Goal: Information Seeking & Learning: Learn about a topic

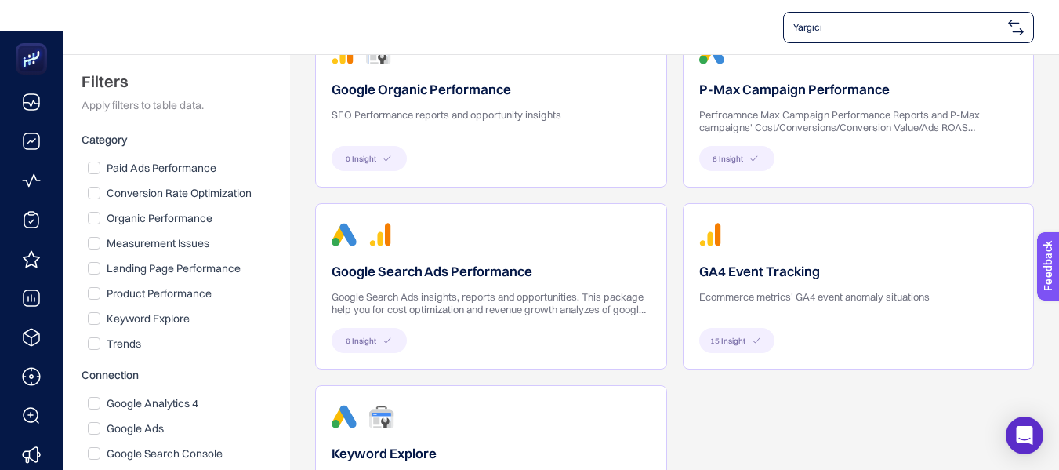
scroll to position [157, 0]
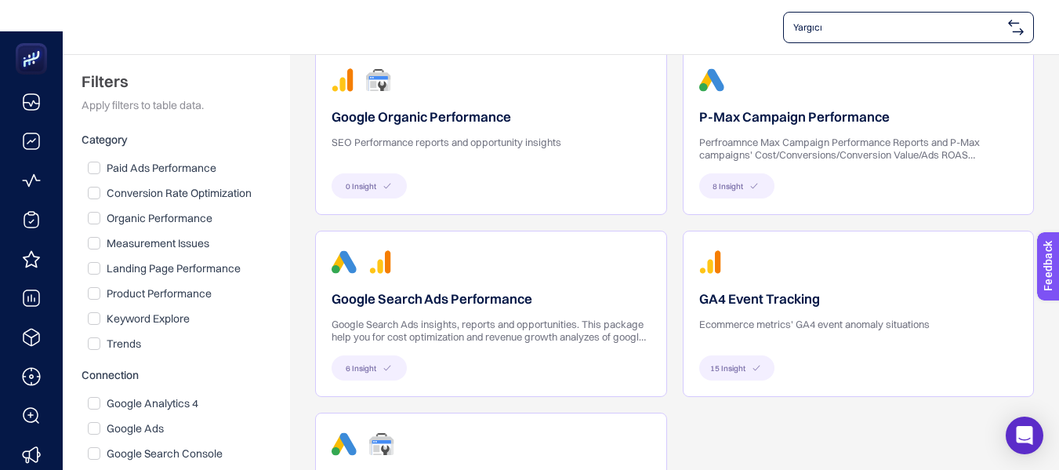
click at [831, 177] on div "8 Insight" at bounding box center [858, 185] width 319 height 25
click at [750, 188] on icon at bounding box center [754, 185] width 13 height 9
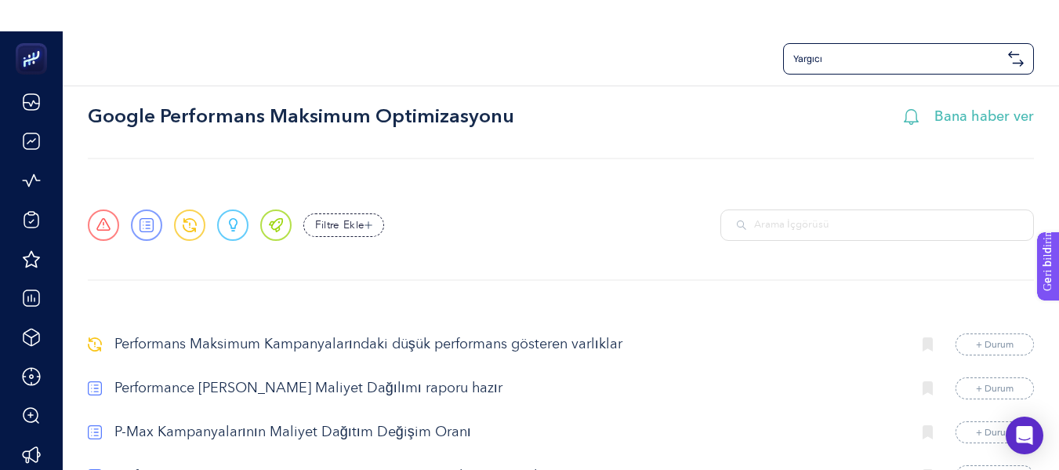
click at [613, 68] on div "Yargıcı" at bounding box center [561, 58] width 946 height 31
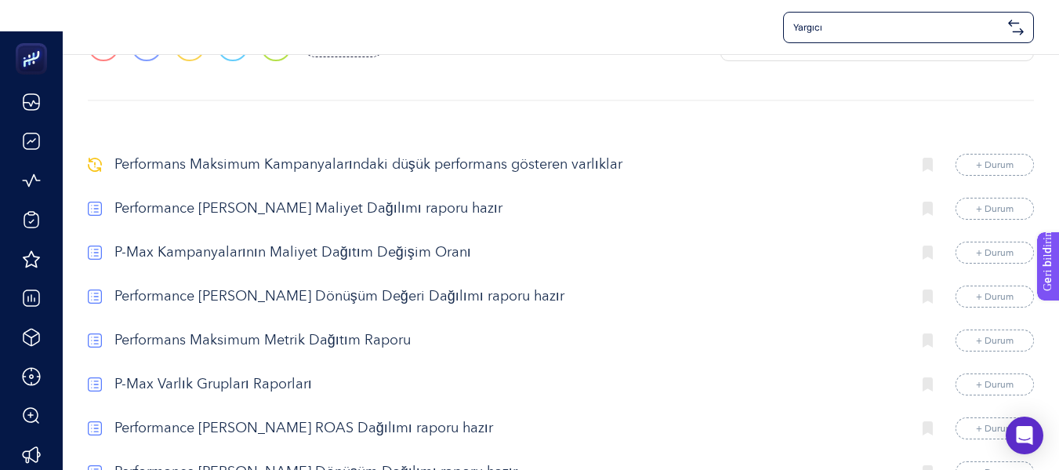
scroll to position [146, 0]
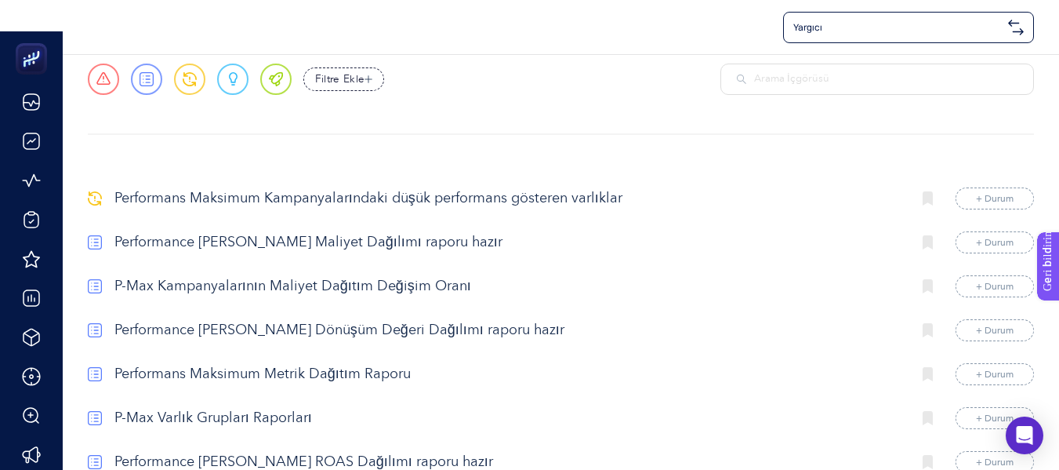
click at [482, 191] on p "Performans Maksimum Kampanyalarındaki düşük performans gösteren varlıklar" at bounding box center [506, 198] width 785 height 21
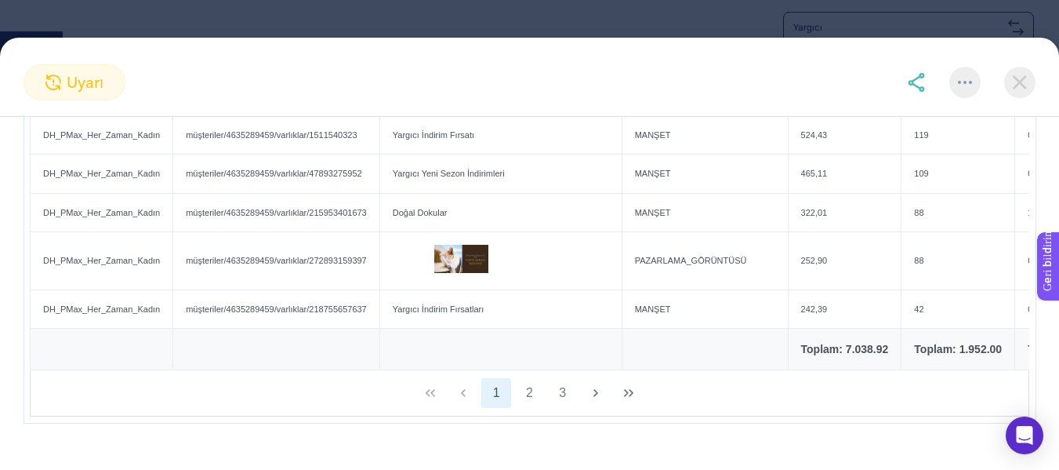
scroll to position [573, 0]
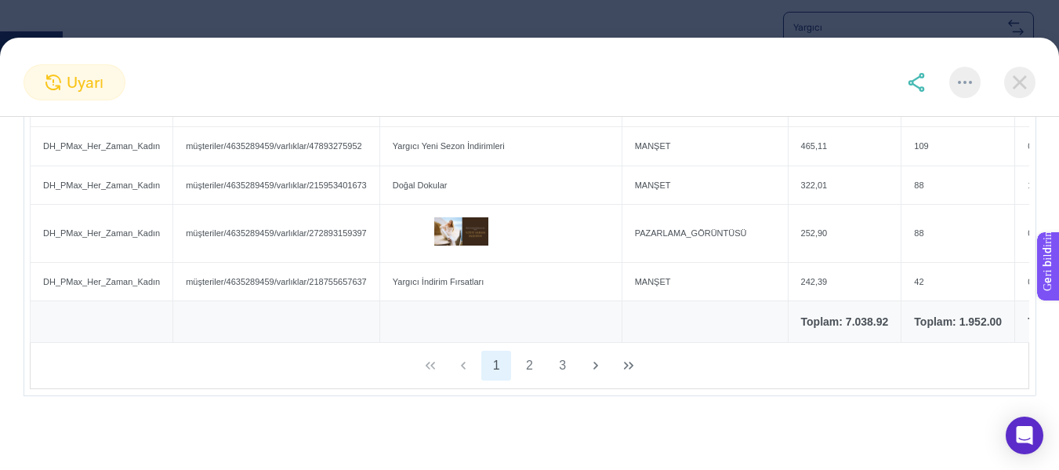
click at [1012, 84] on img at bounding box center [1019, 82] width 31 height 31
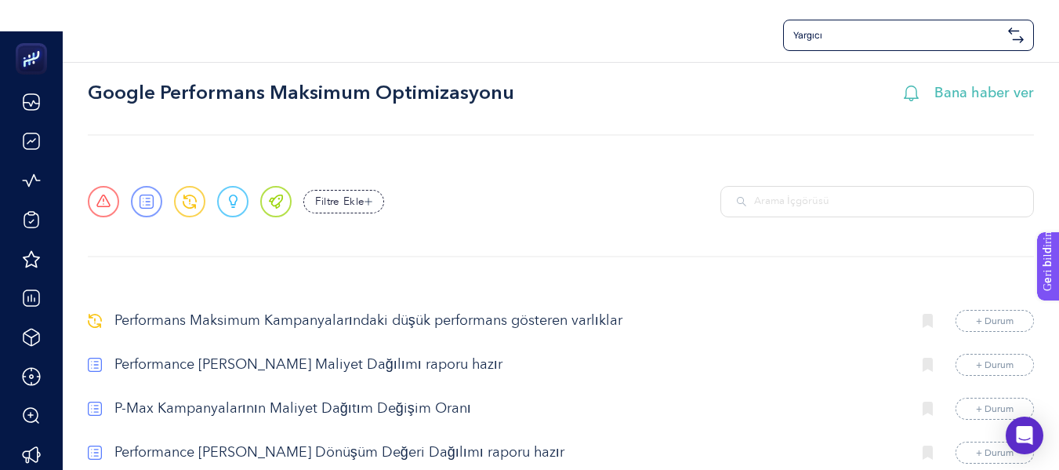
scroll to position [0, 0]
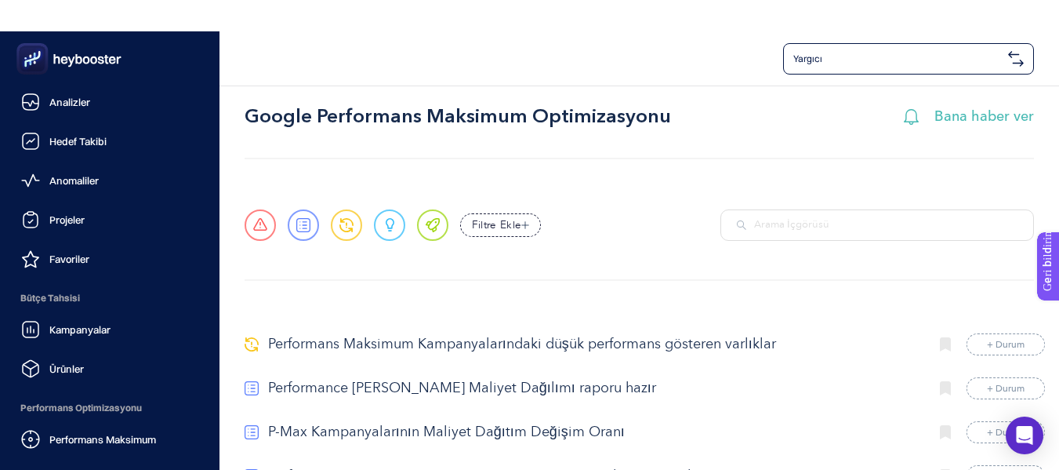
drag, startPoint x: 56, startPoint y: 94, endPoint x: 159, endPoint y: 13, distance: 131.7
click at [57, 94] on div "Analizler" at bounding box center [55, 102] width 69 height 19
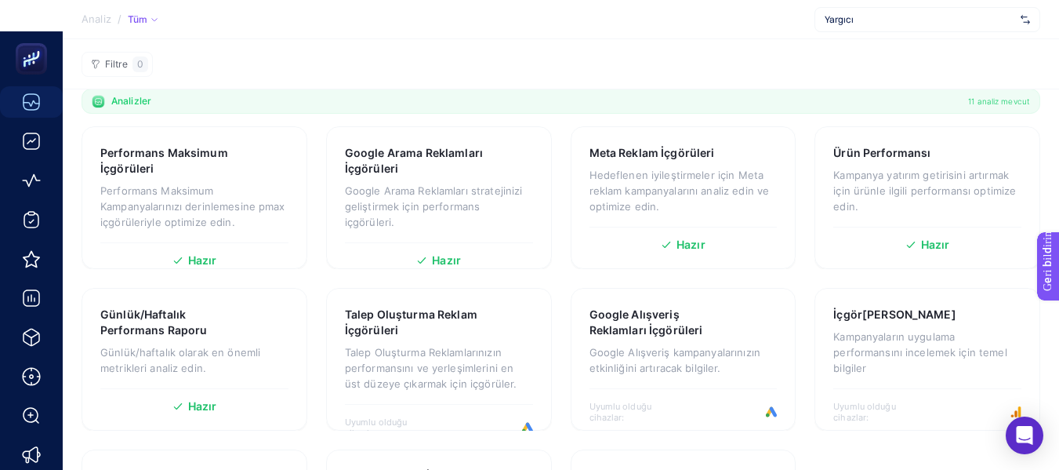
scroll to position [392, 0]
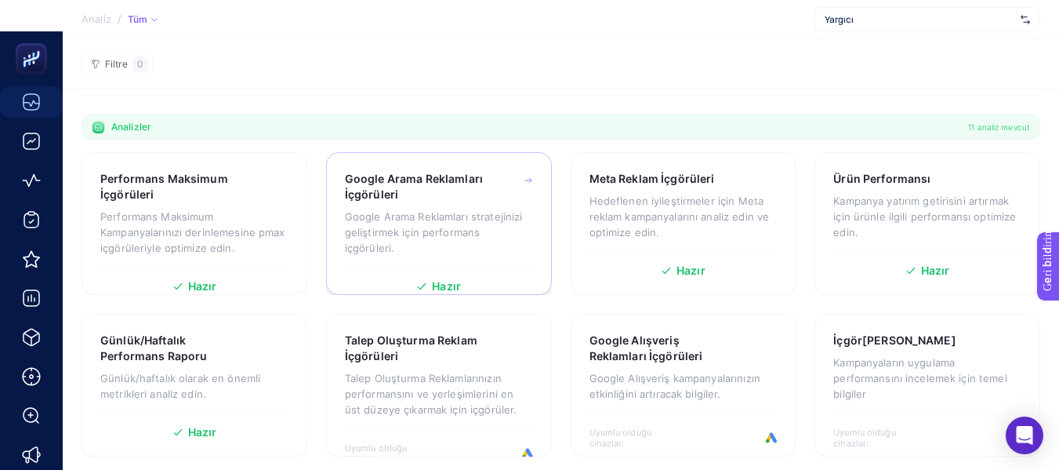
click at [470, 231] on font "Google Arama Reklamları stratejinizi geliştirmek için performans içgörüleri." at bounding box center [434, 232] width 178 height 44
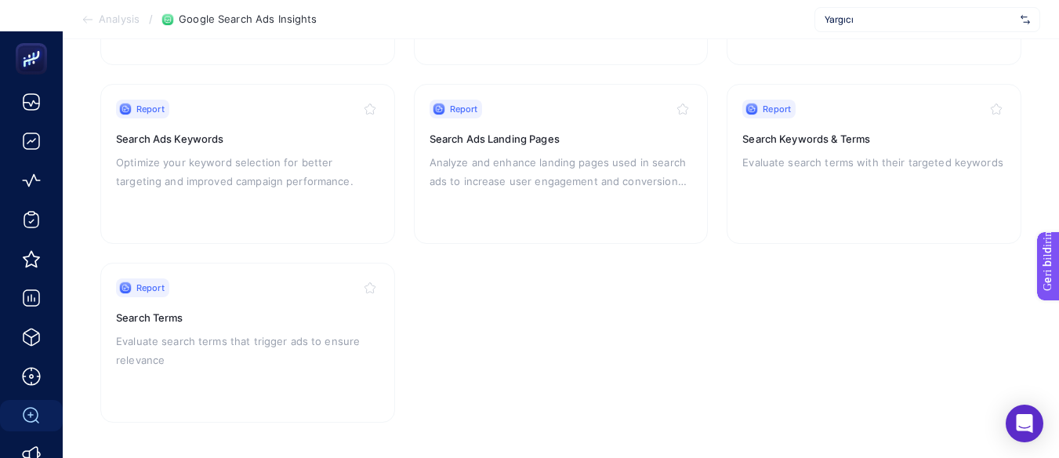
scroll to position [345, 0]
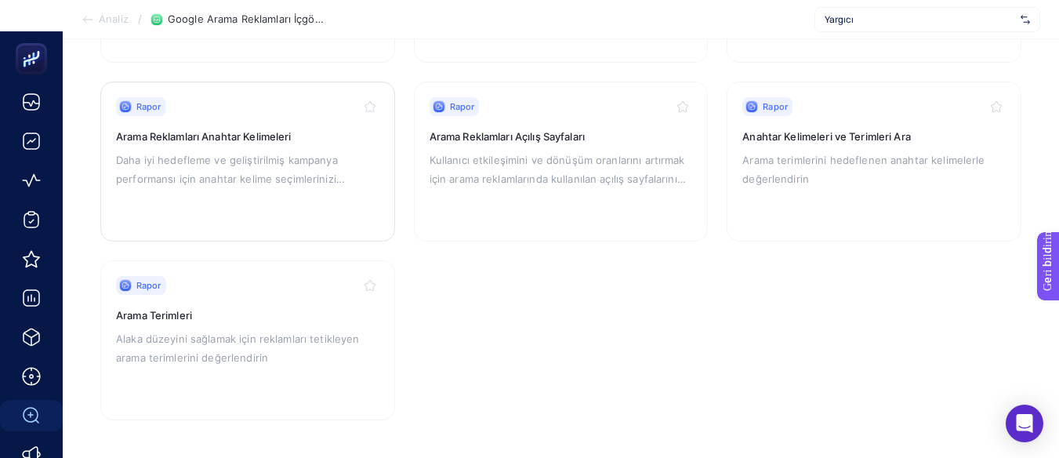
click at [210, 137] on font "Arama Reklamları Anahtar Kelimeleri" at bounding box center [204, 136] width 176 height 13
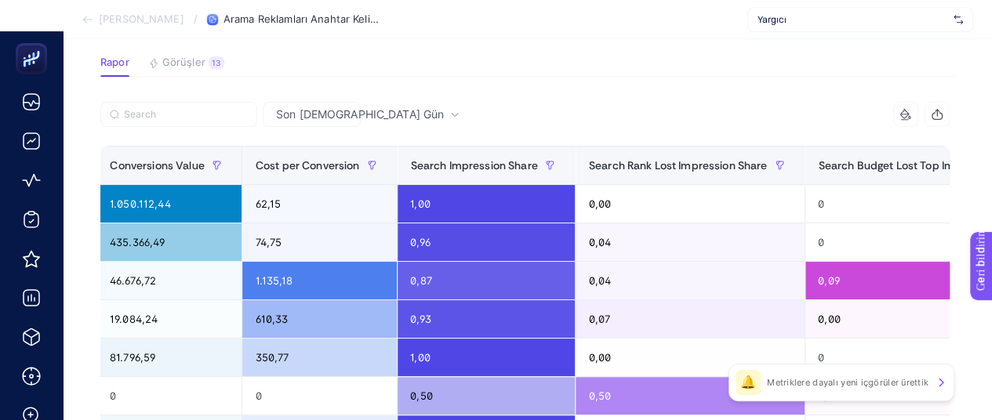
scroll to position [249, 7]
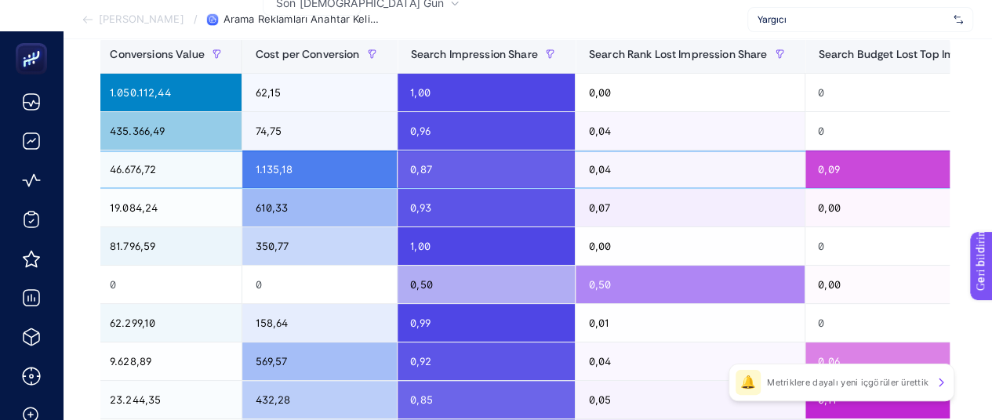
click at [844, 163] on div "0,09" at bounding box center [936, 170] width 262 height 38
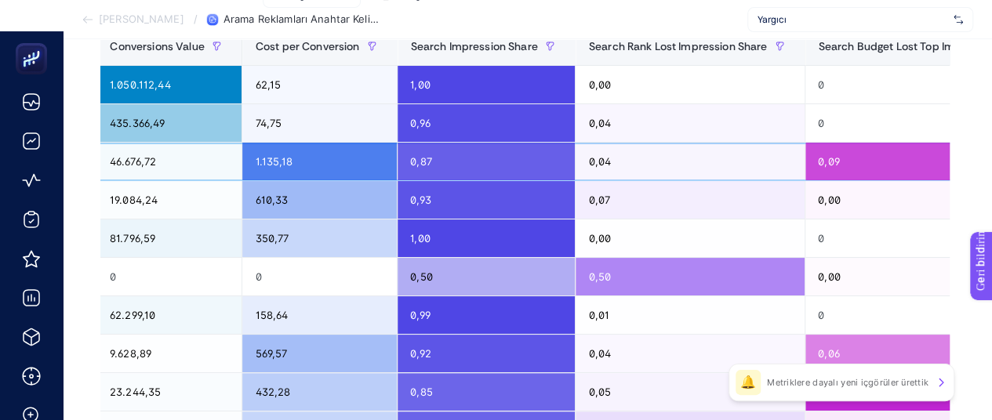
scroll to position [249, 0]
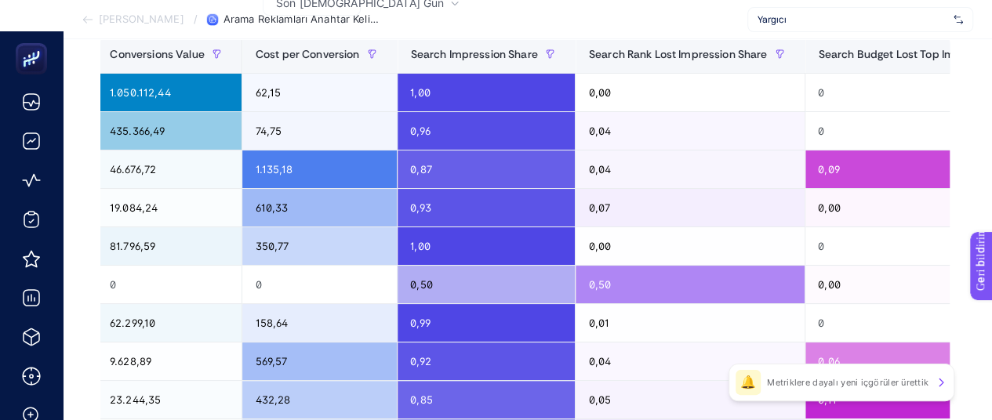
click at [832, 380] on font "Metriklere dayalı yeni içgörüler ürettik" at bounding box center [848, 382] width 162 height 11
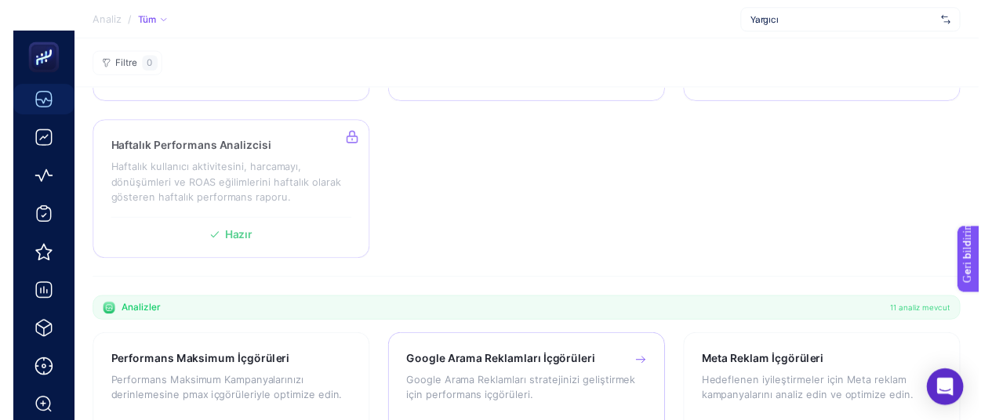
scroll to position [470, 0]
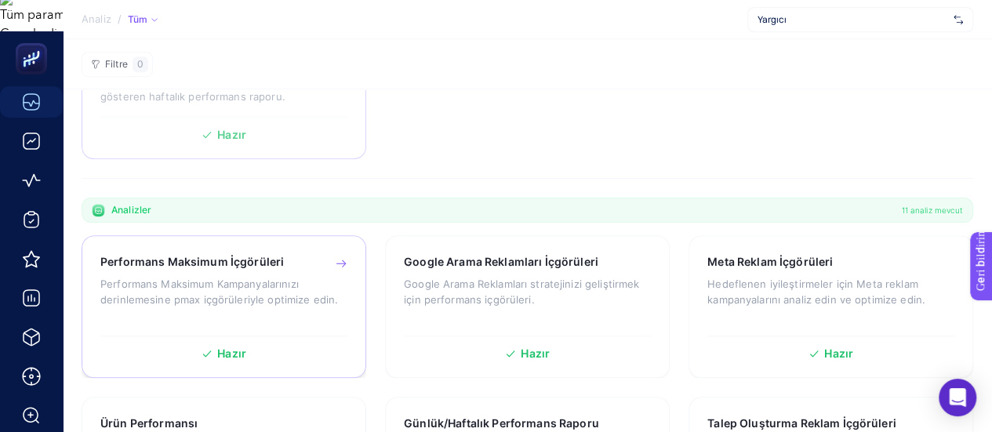
click at [287, 299] on font "Performans Maksimum Kampanyalarınızı derinlemesine pmax içgörüleriyle optimize …" at bounding box center [219, 292] width 238 height 28
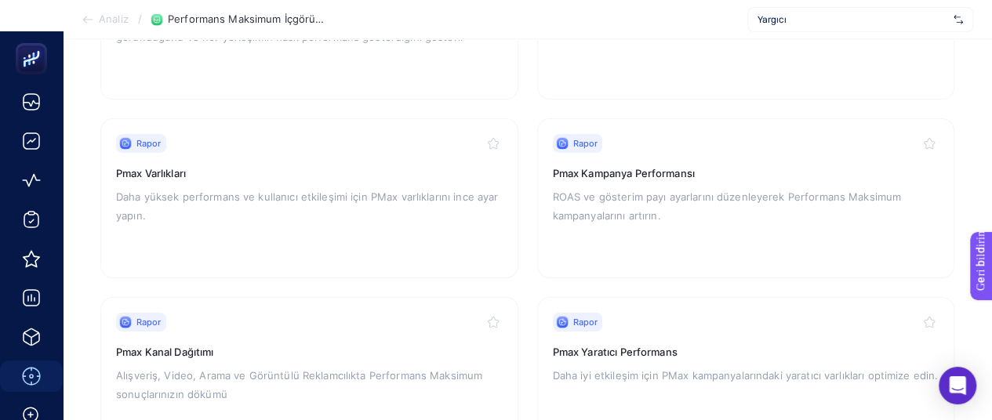
scroll to position [392, 0]
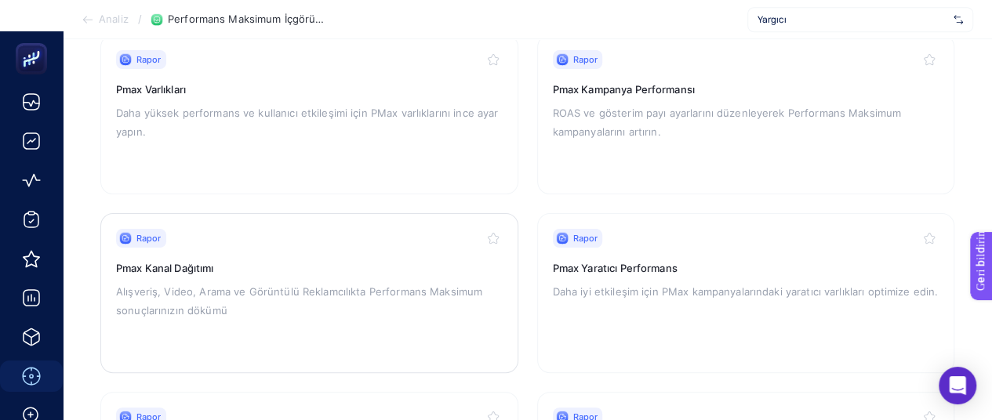
click at [195, 271] on font "Pmax Kanal Dağıtımı" at bounding box center [164, 268] width 97 height 13
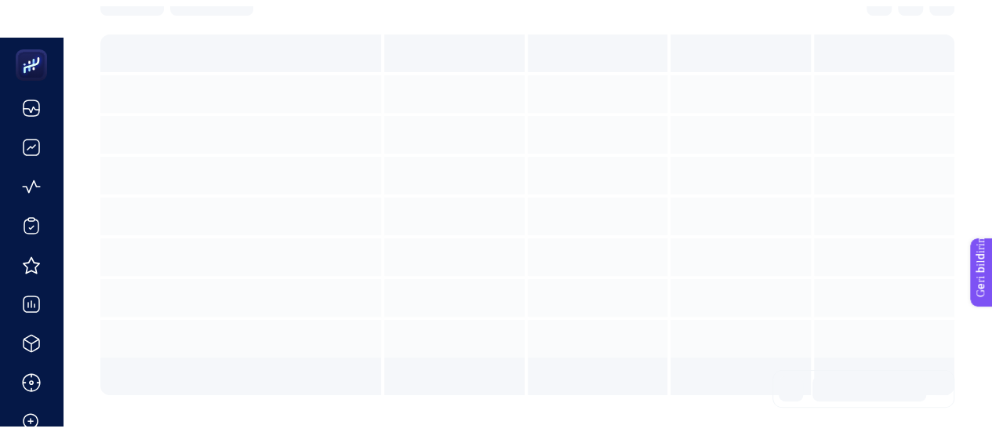
scroll to position [306, 0]
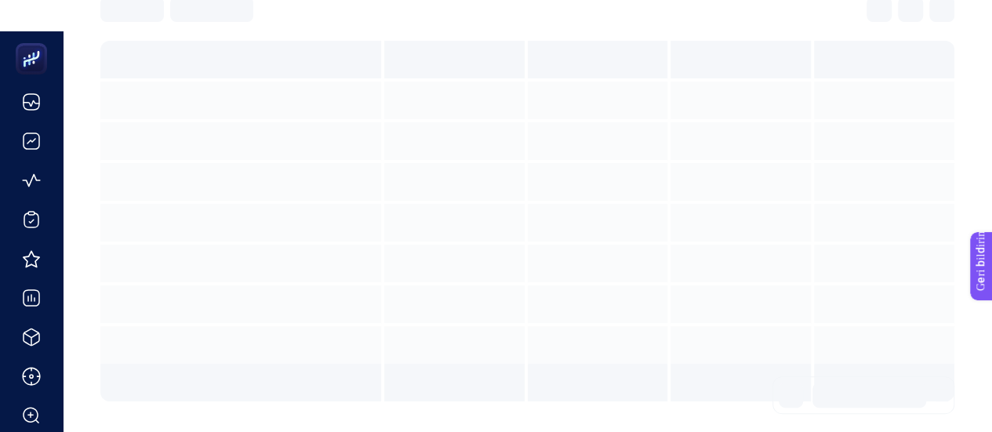
click at [196, 272] on section at bounding box center [527, 221] width 854 height 361
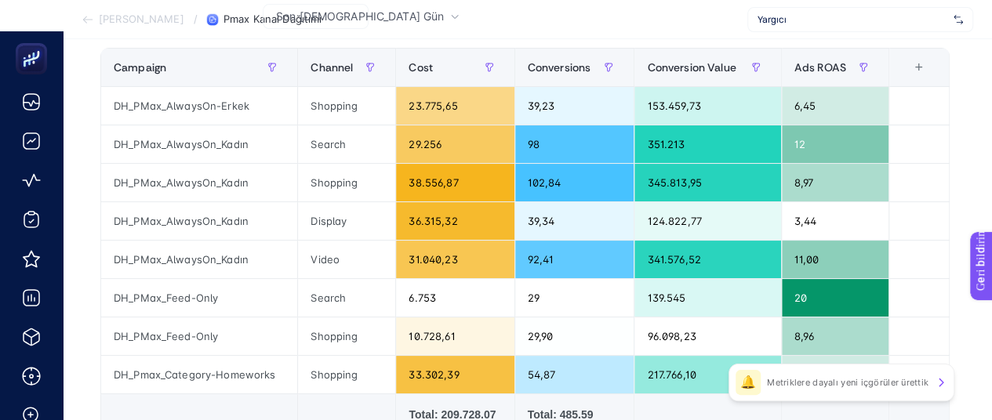
scroll to position [314, 7]
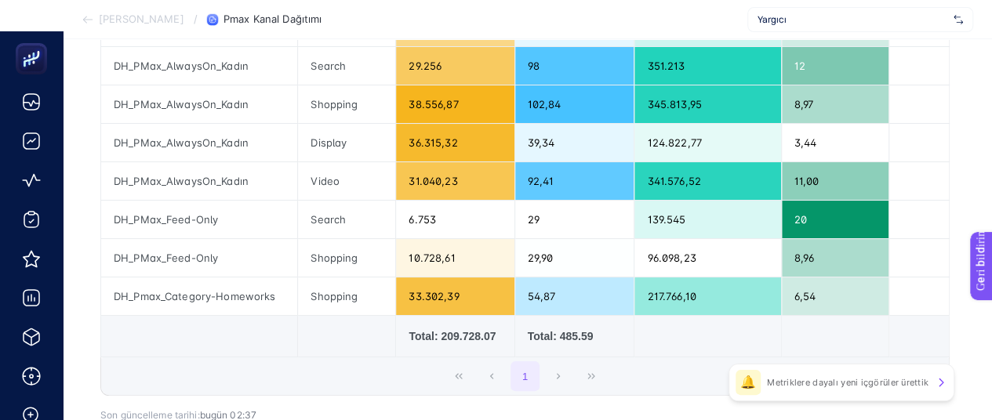
click at [555, 372] on div "1" at bounding box center [525, 377] width 848 height 38
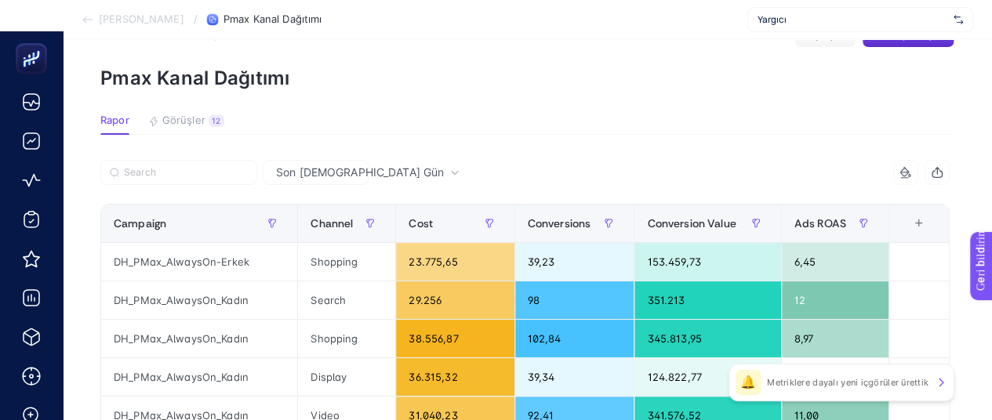
scroll to position [78, 7]
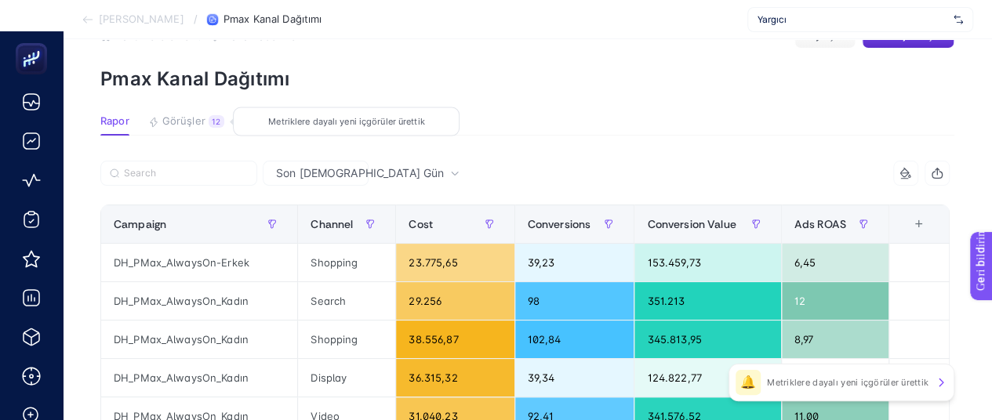
click at [180, 119] on font "Görüşler" at bounding box center [183, 120] width 43 height 13
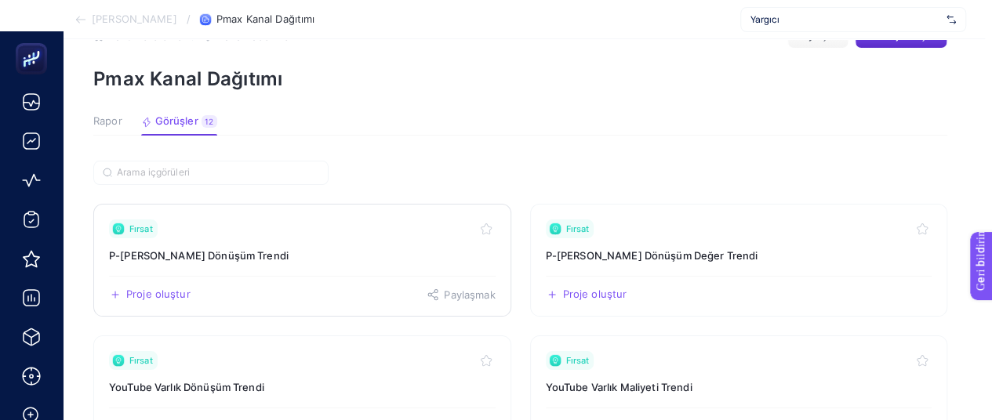
click at [190, 252] on font "P-[PERSON_NAME] Dönüşüm Trendi" at bounding box center [199, 255] width 180 height 13
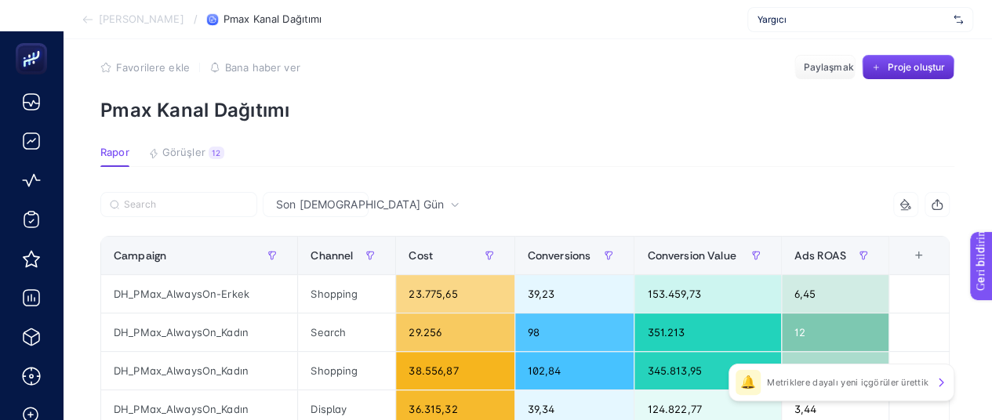
scroll to position [78, 0]
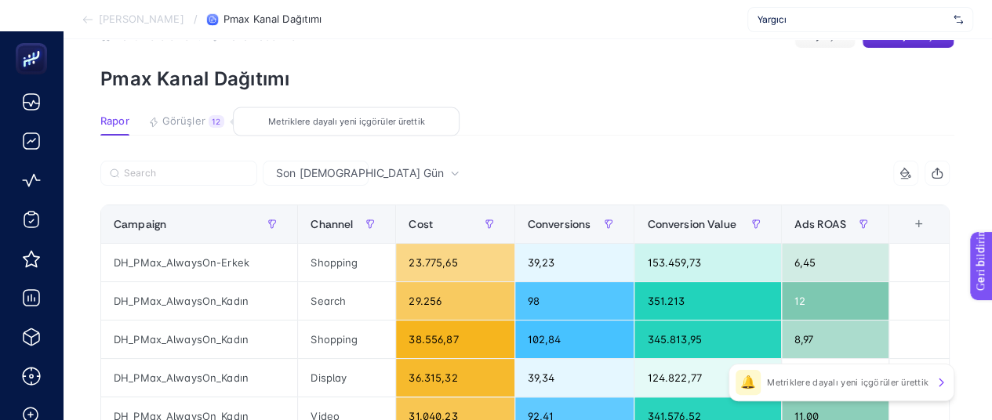
click at [189, 114] on font "Görüşler" at bounding box center [183, 120] width 43 height 13
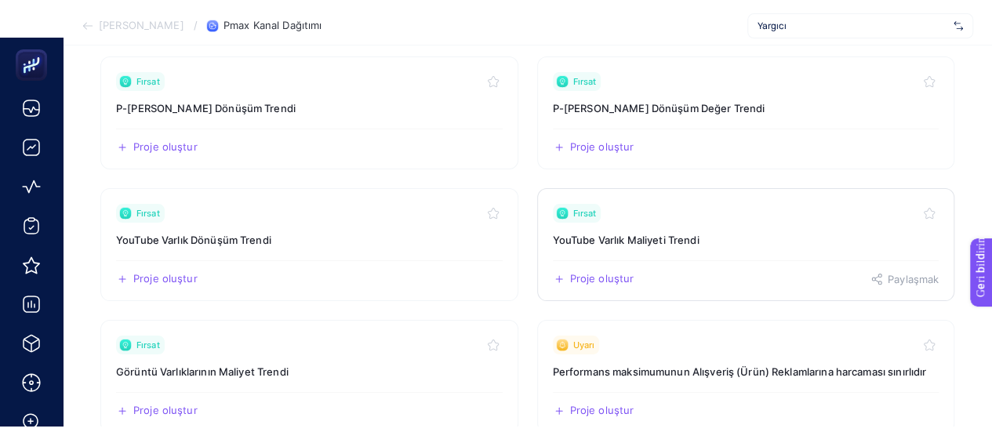
scroll to position [235, 0]
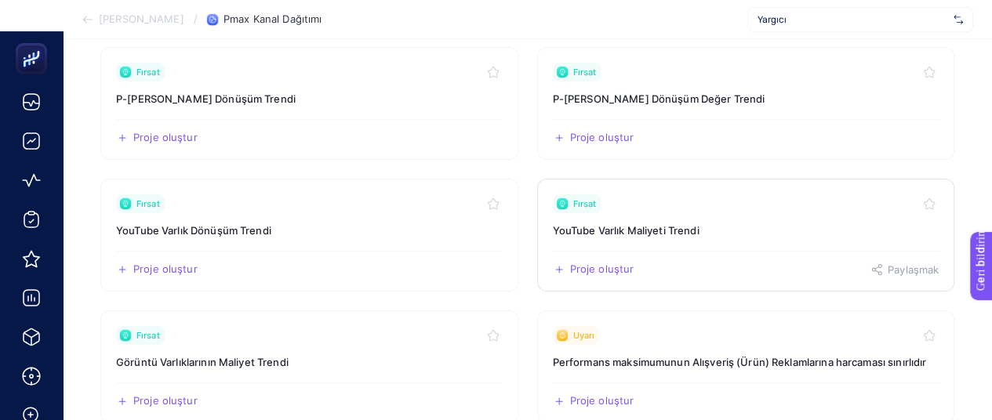
click at [605, 231] on font "YouTube Varlık Maliyeti Trendi" at bounding box center [626, 230] width 147 height 13
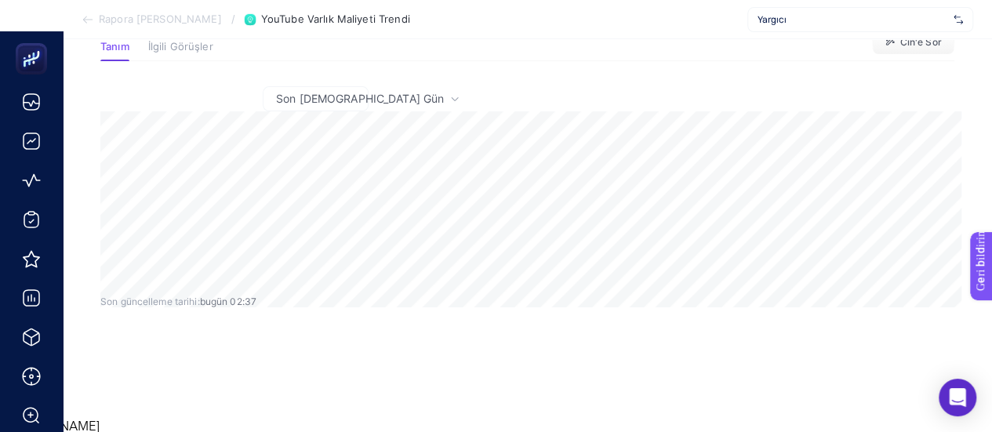
scroll to position [74, 0]
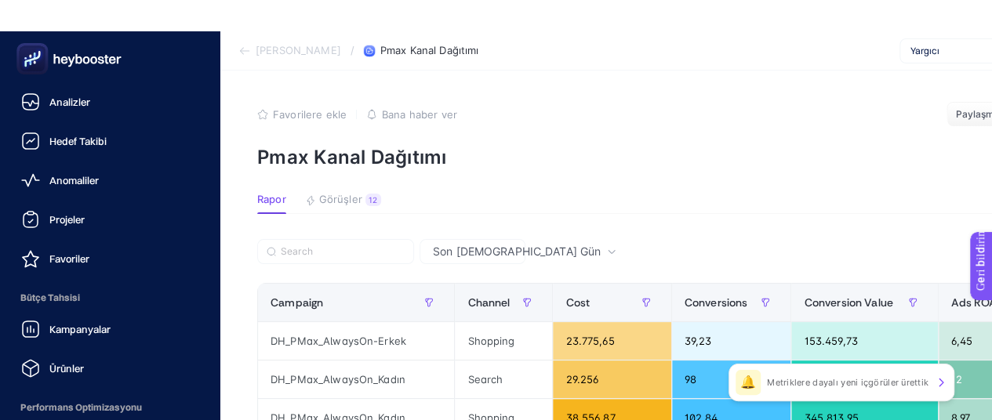
click at [51, 55] on icon at bounding box center [69, 58] width 113 height 31
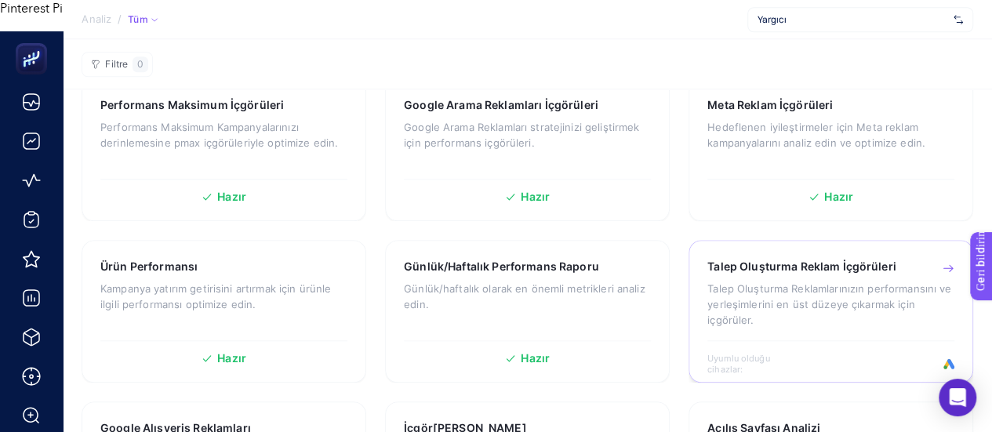
scroll to position [706, 0]
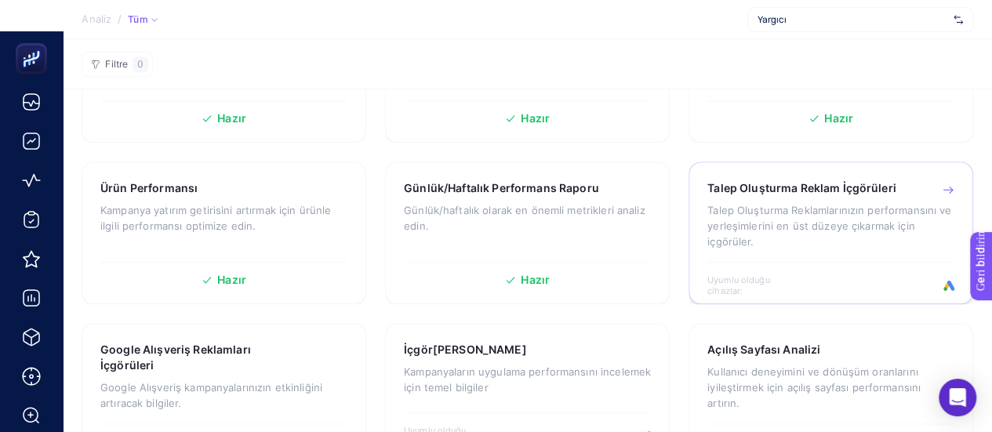
click at [825, 190] on font "Talep Oluşturma Reklam İçgörüleri" at bounding box center [801, 187] width 189 height 13
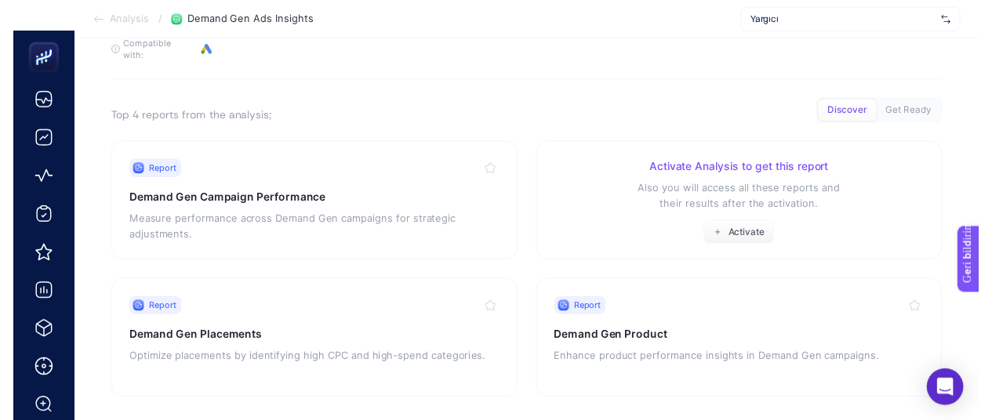
scroll to position [154, 0]
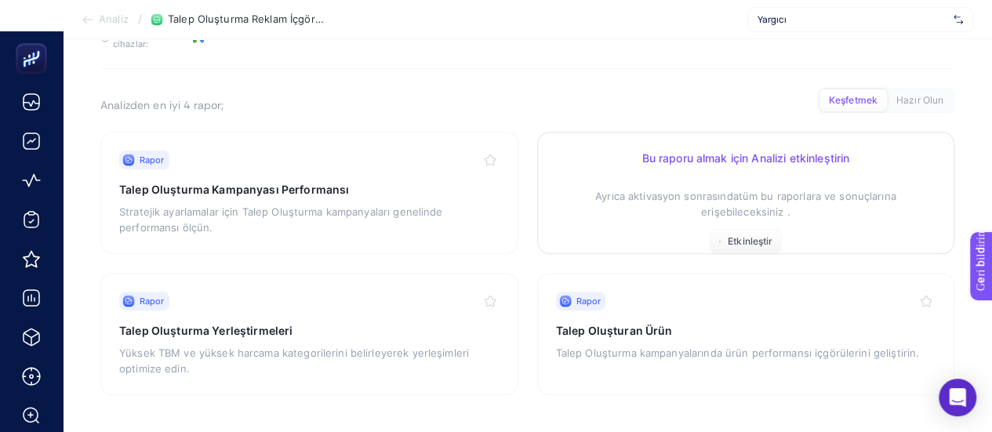
click at [684, 225] on div "Bu raporu almak için Analizi etkinleştirin Ayrıca aktivasyon sonrasında tüm bu …" at bounding box center [746, 202] width 380 height 103
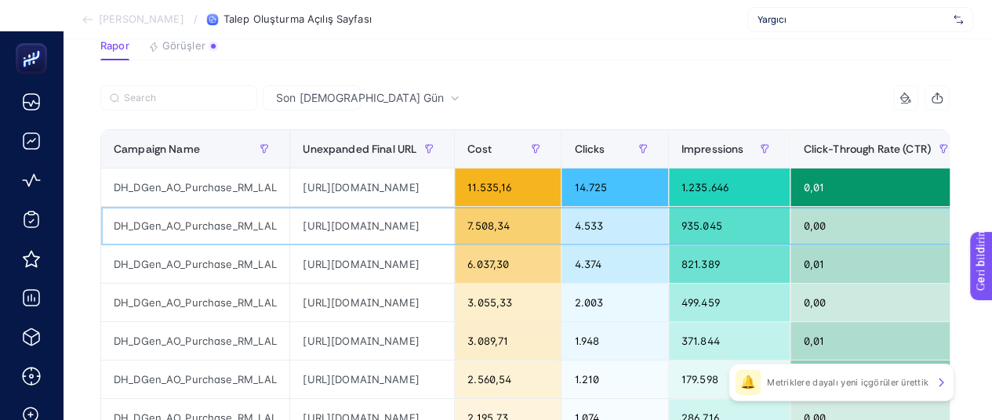
click at [454, 228] on div "[URL][DOMAIN_NAME]" at bounding box center [372, 226] width 164 height 38
copy tr "[URL][DOMAIN_NAME]"
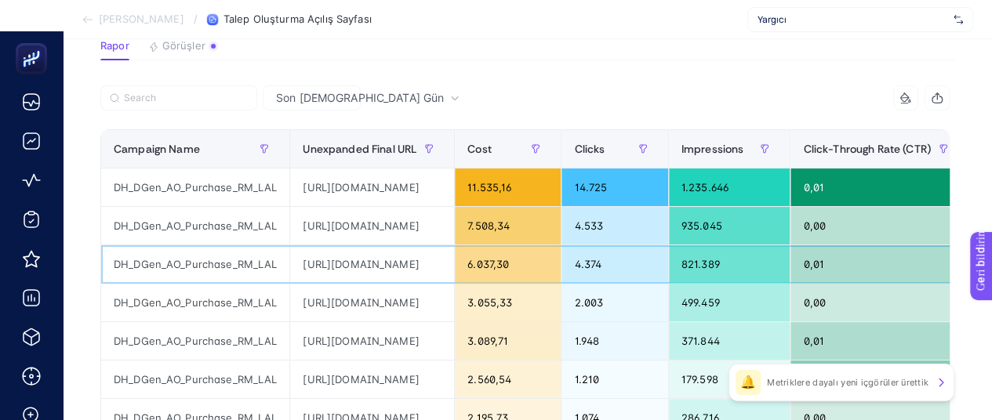
click at [376, 258] on div "[URL][DOMAIN_NAME]" at bounding box center [372, 264] width 164 height 38
copy tr "[URL][DOMAIN_NAME]"
click at [185, 267] on div "DH_DGen_AO_Purchase_RM_LAL" at bounding box center [195, 264] width 188 height 38
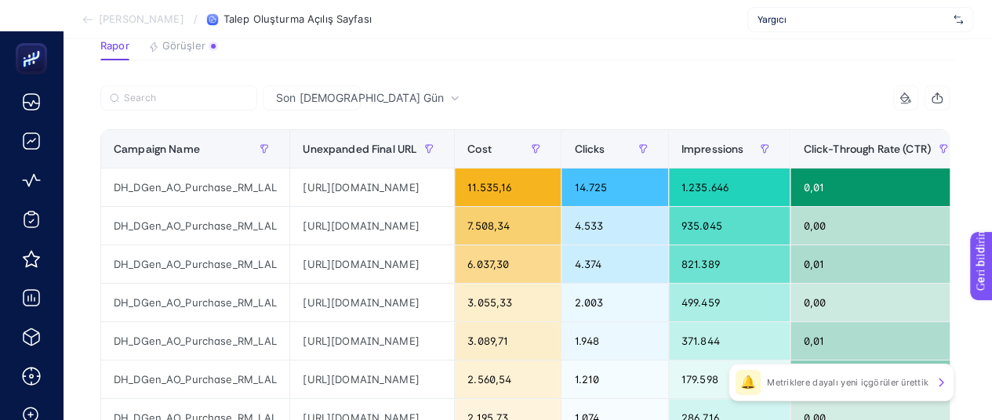
click at [334, 93] on div "Son [DEMOGRAPHIC_DATA] Gün" at bounding box center [368, 98] width 196 height 11
click at [656, 94] on div "8 items selected" at bounding box center [737, 97] width 425 height 25
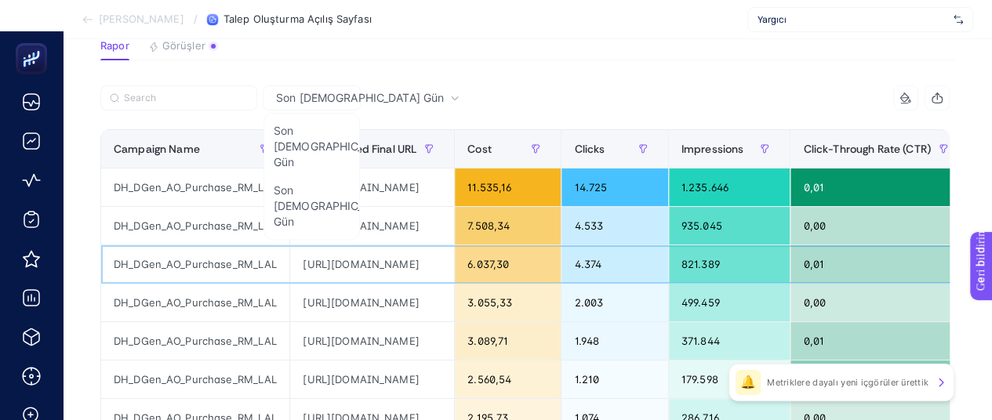
click at [454, 264] on div "[URL][DOMAIN_NAME]" at bounding box center [372, 264] width 164 height 38
copy tr "[URL][DOMAIN_NAME]"
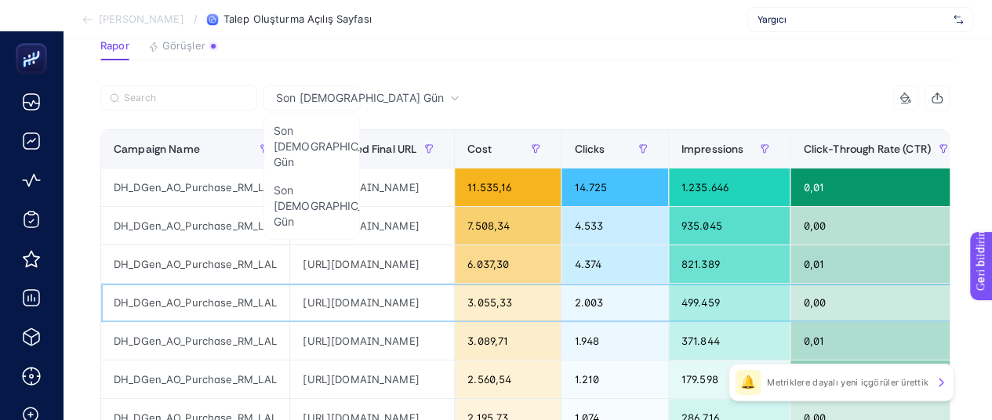
click at [454, 296] on div "[URL][DOMAIN_NAME]" at bounding box center [372, 303] width 164 height 38
copy tr "[URL][DOMAIN_NAME]"
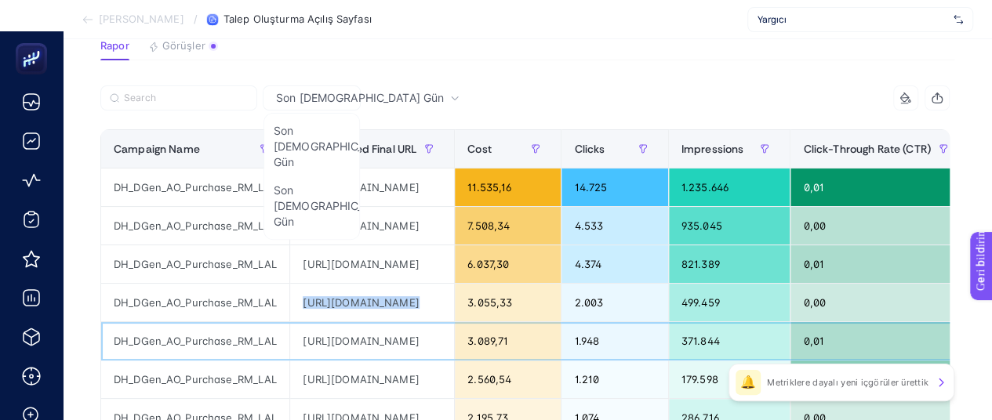
click at [378, 346] on div "[URL][DOMAIN_NAME]" at bounding box center [372, 341] width 164 height 38
copy tr "[URL][DOMAIN_NAME]"
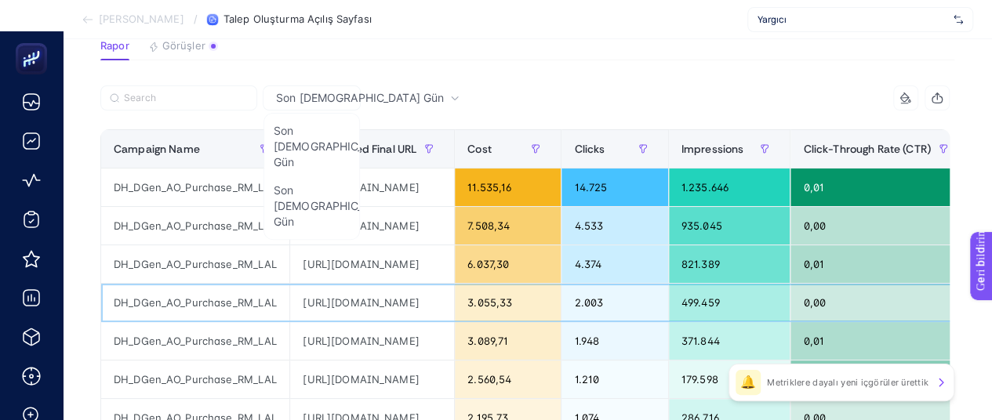
click at [454, 302] on div "[URL][DOMAIN_NAME]" at bounding box center [372, 303] width 164 height 38
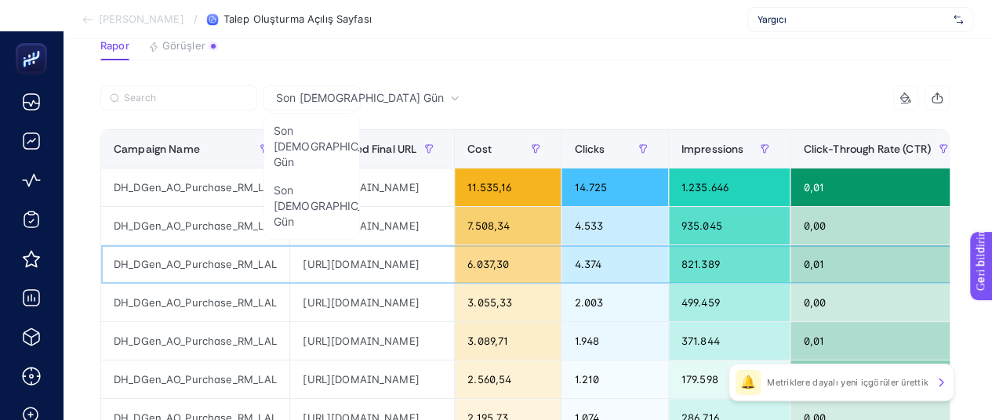
drag, startPoint x: 420, startPoint y: 259, endPoint x: 474, endPoint y: 296, distance: 65.5
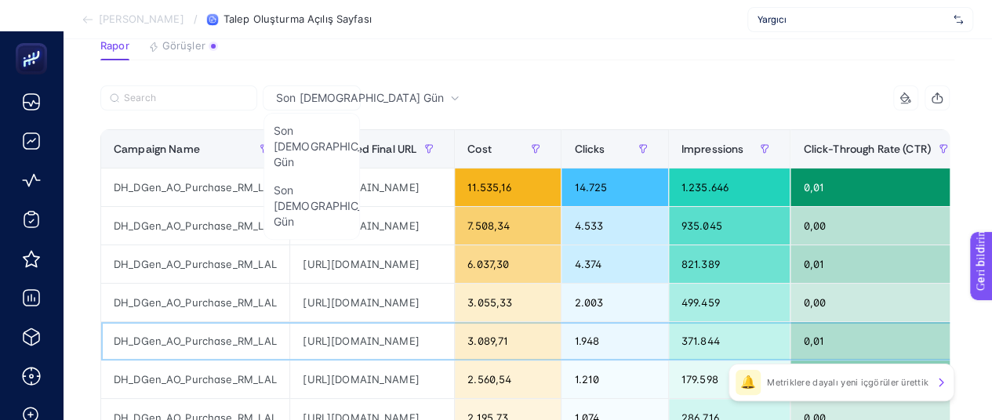
click at [454, 339] on div "[URL][DOMAIN_NAME]" at bounding box center [372, 341] width 164 height 38
copy tr "[URL][DOMAIN_NAME]"
click at [454, 305] on div "[URL][DOMAIN_NAME]" at bounding box center [372, 303] width 164 height 38
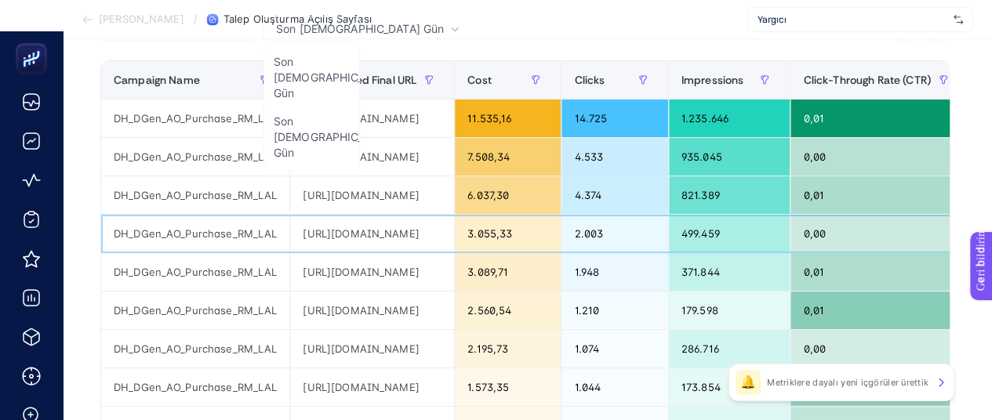
scroll to position [310, 0]
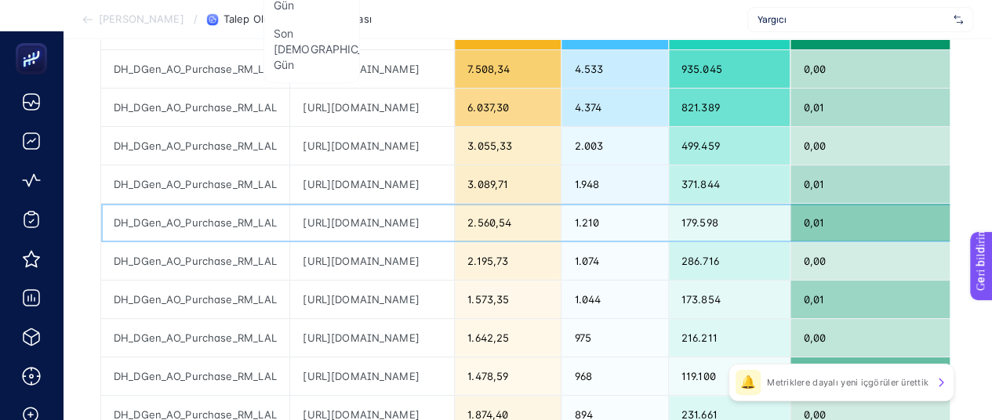
click at [454, 219] on div "[URL][DOMAIN_NAME]" at bounding box center [372, 223] width 164 height 38
copy tr "[URL][DOMAIN_NAME]"
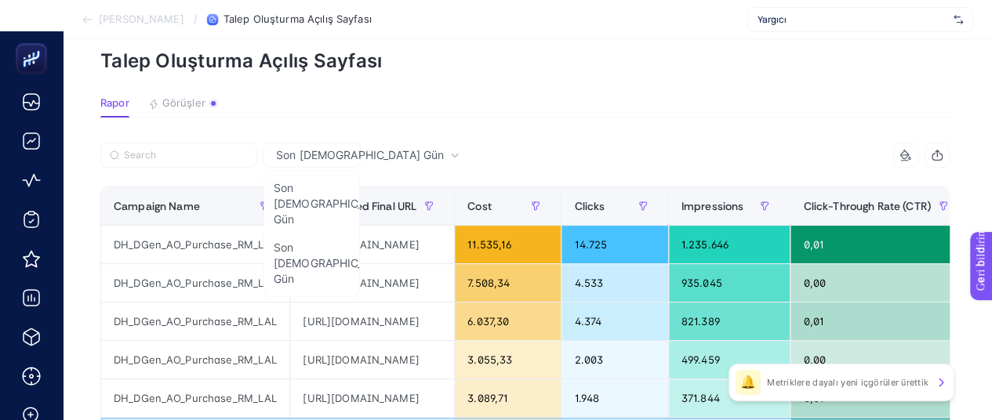
scroll to position [0, 0]
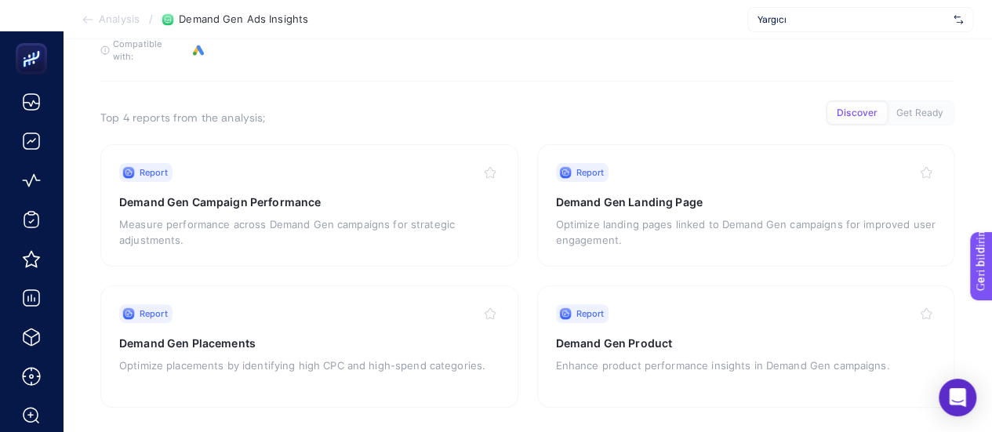
scroll to position [154, 0]
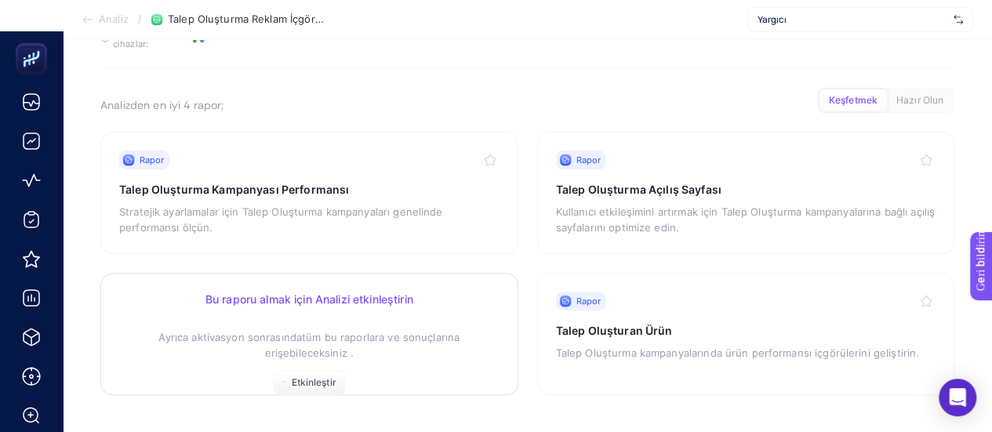
click at [256, 299] on font "Bu raporu almak için Analizi etkinleştirin" at bounding box center [309, 298] width 208 height 13
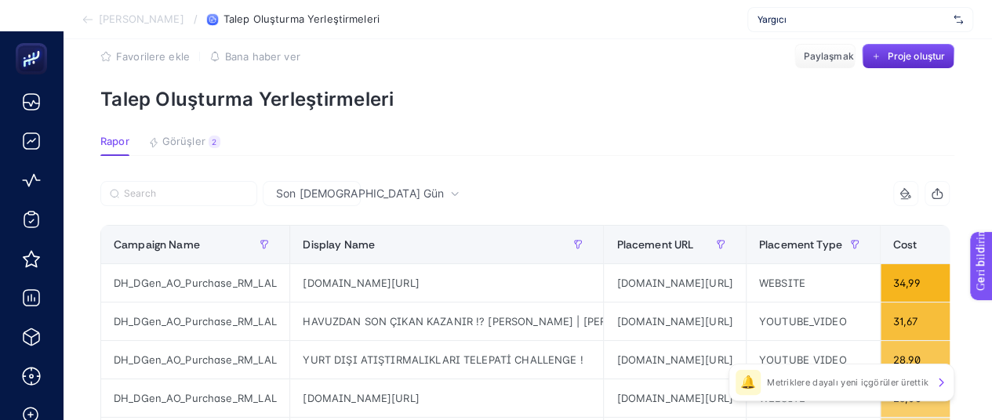
scroll to position [78, 0]
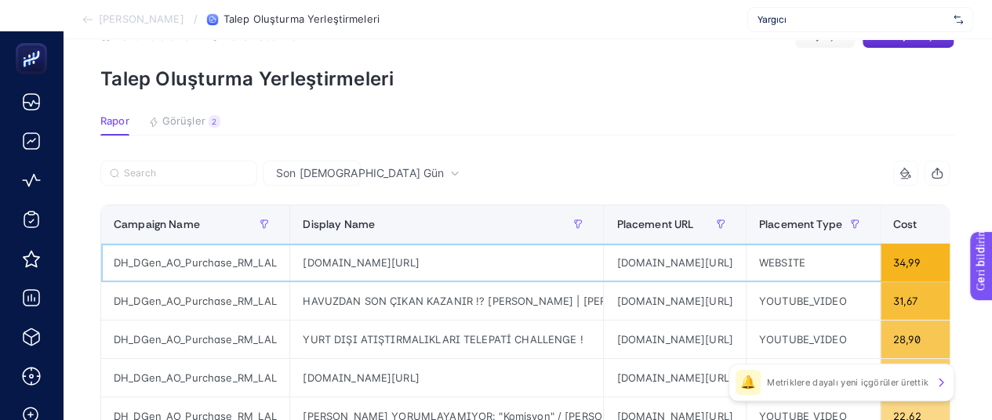
click at [405, 260] on div "[DOMAIN_NAME][URL]" at bounding box center [446, 263] width 313 height 38
copy tr "[DOMAIN_NAME][URL]"
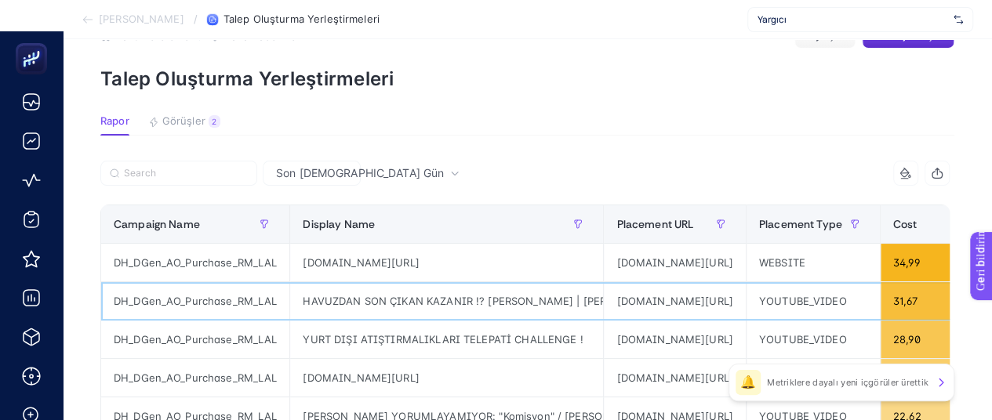
click at [462, 299] on div "HAVUZDAN SON ÇIKAN KAZANIR !? [PERSON_NAME] | [PERSON_NAME] | [PERSON_NAME] | […" at bounding box center [446, 301] width 313 height 38
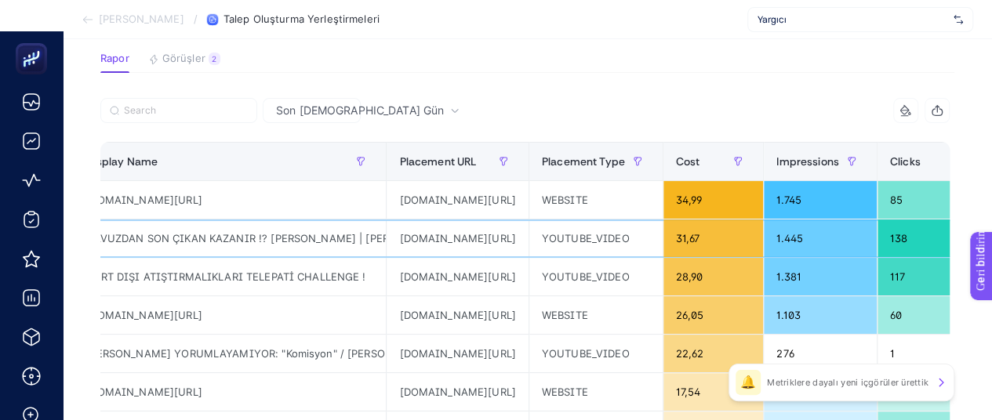
scroll to position [92, 7]
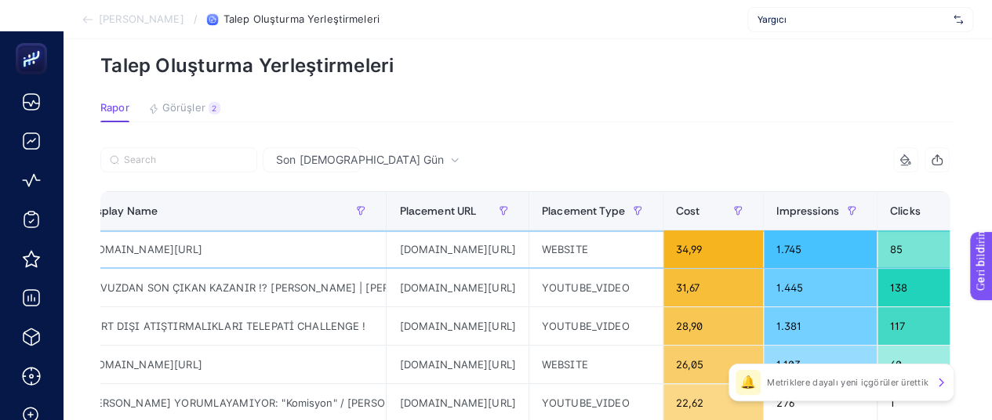
click at [167, 247] on div "[DOMAIN_NAME][URL]" at bounding box center [229, 249] width 313 height 38
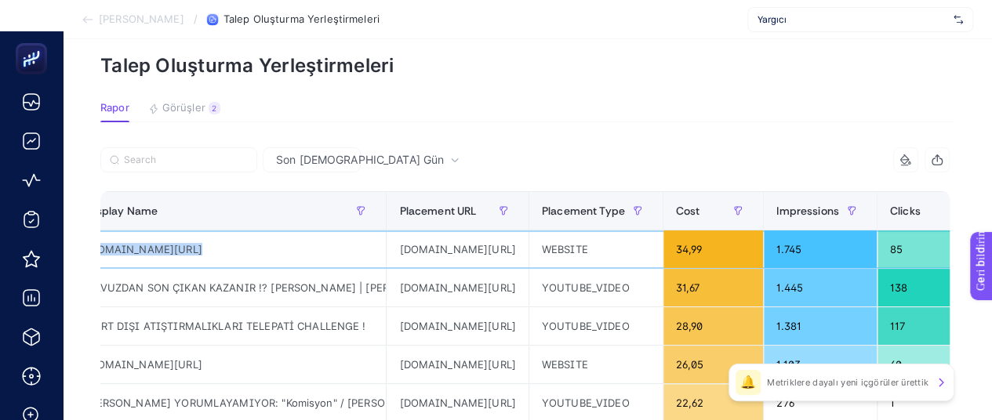
copy tr "[DOMAIN_NAME][URL]"
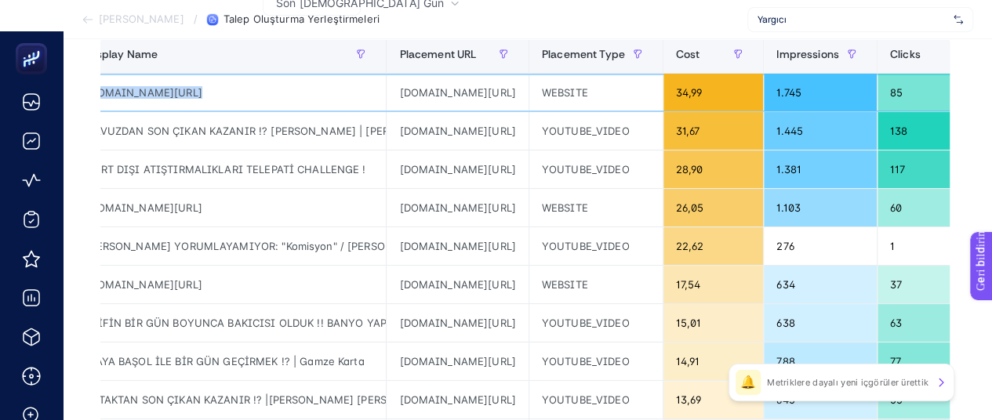
scroll to position [249, 0]
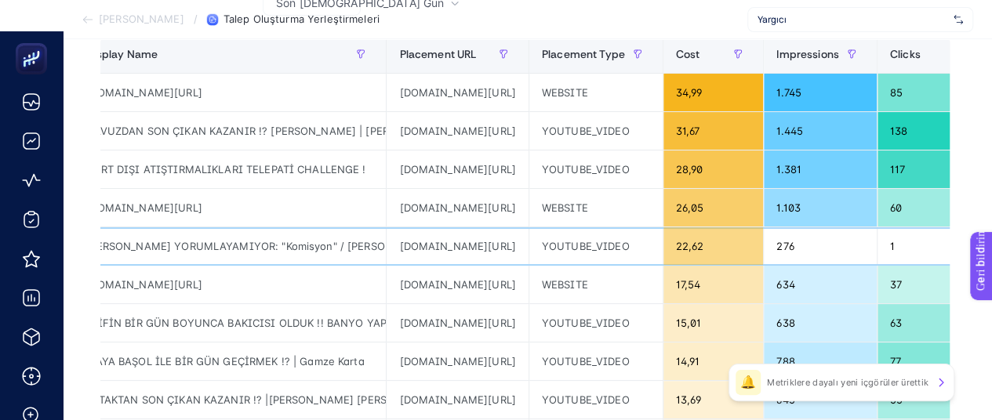
click at [263, 245] on div "[PERSON_NAME] YORUMLAYAMIYOR: "Komisyon" / [PERSON_NAME] yorumluyor" at bounding box center [229, 246] width 313 height 38
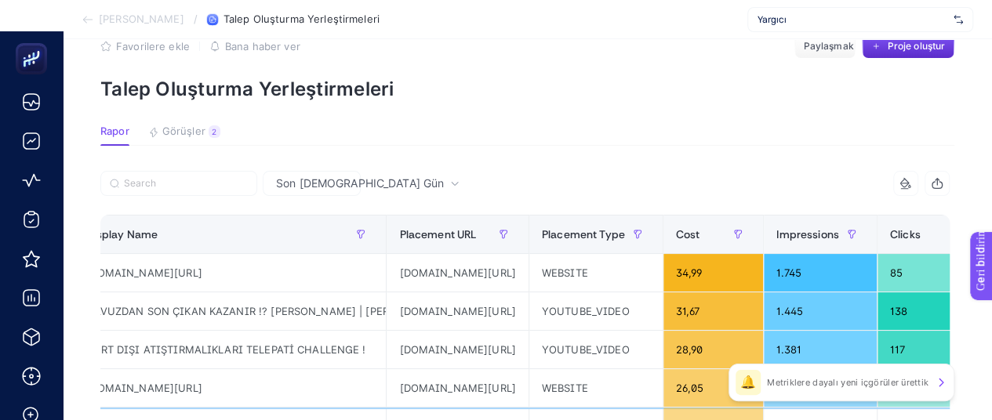
scroll to position [0, 0]
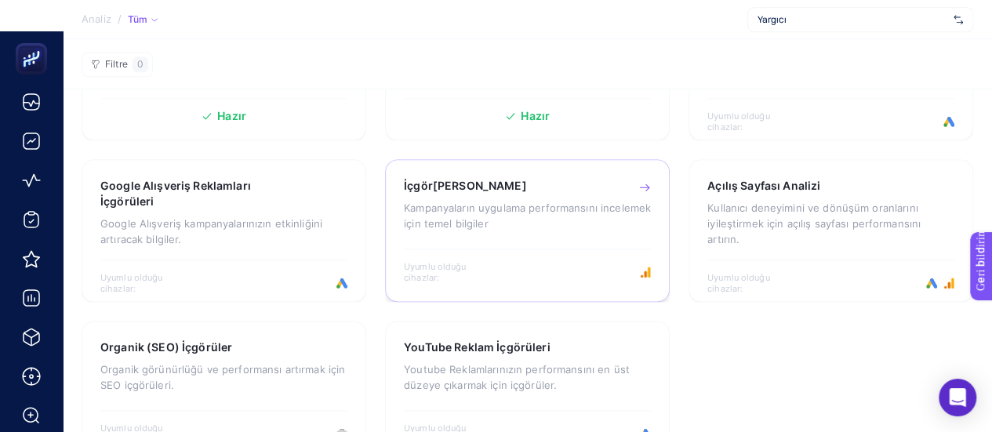
scroll to position [919, 0]
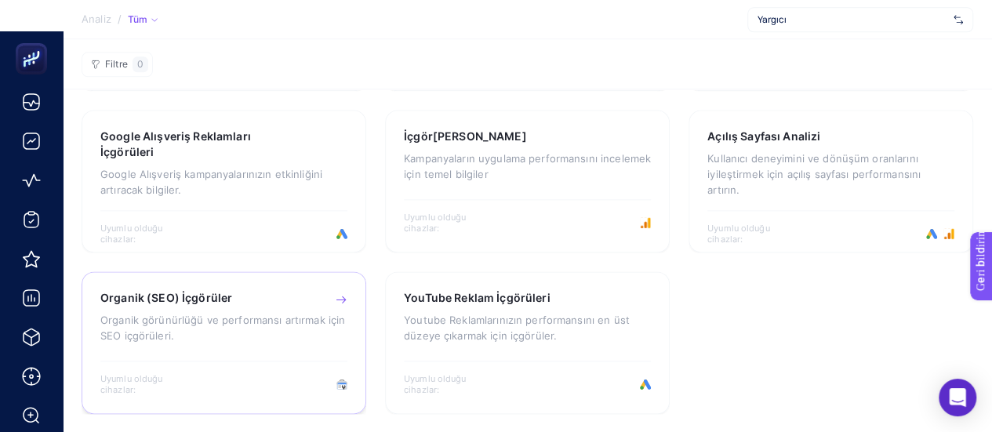
click at [150, 336] on font "Organik görünürlüğü ve performansı artırmak için SEO içgörüleri." at bounding box center [222, 328] width 245 height 28
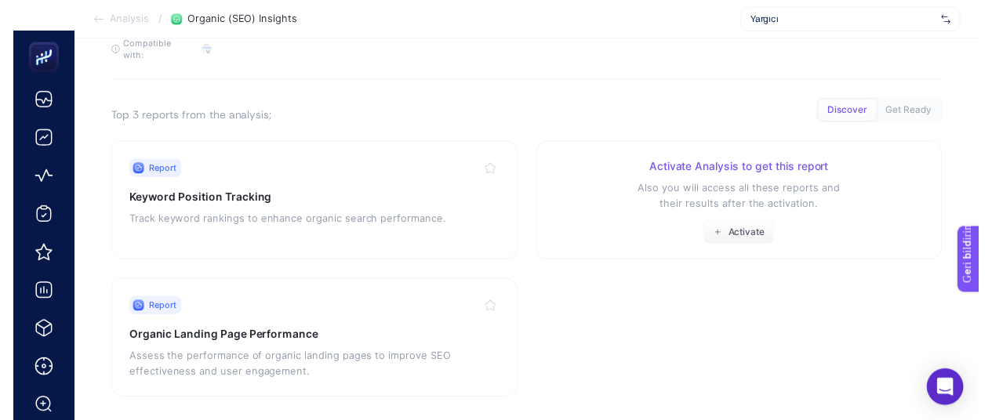
scroll to position [154, 0]
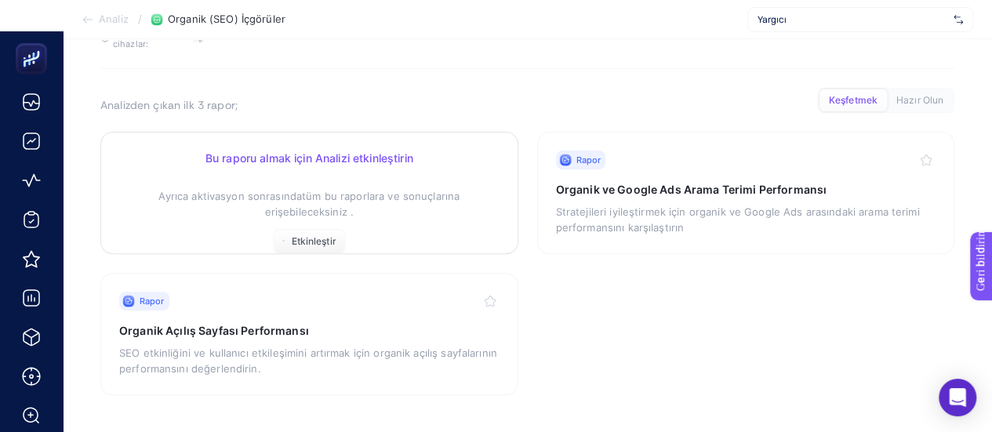
click at [362, 204] on p "Ayrıca aktivasyon sonrasında tüm bu raporlara ve sonuçlarına erişebileceksiniz ." at bounding box center [309, 195] width 380 height 47
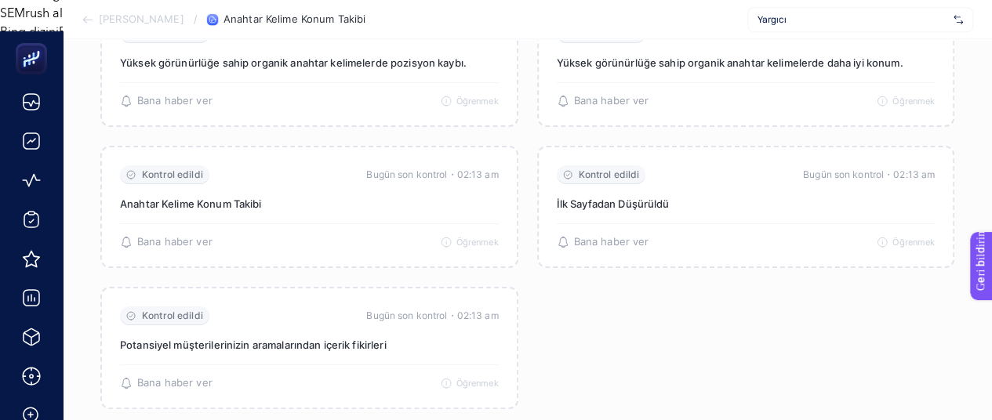
scroll to position [561, 0]
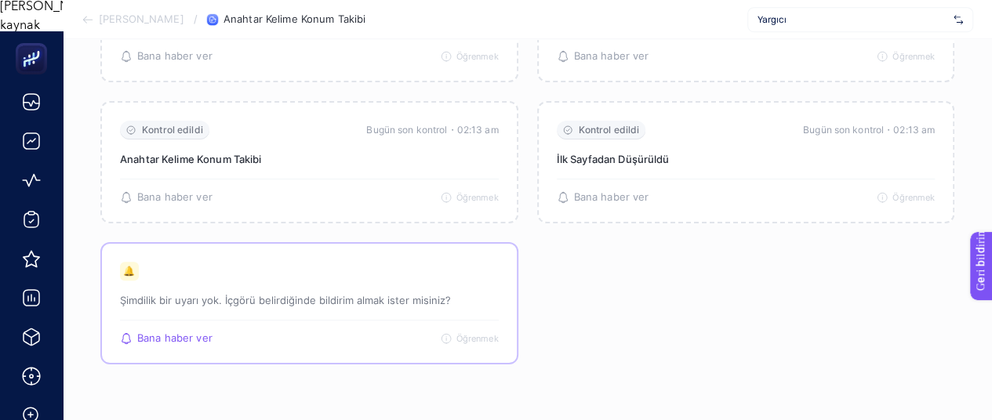
click at [327, 297] on font "Şimdilik bir uyarı yok. İçgörü belirdiğinde bildirim almak ister misiniz?" at bounding box center [285, 300] width 331 height 13
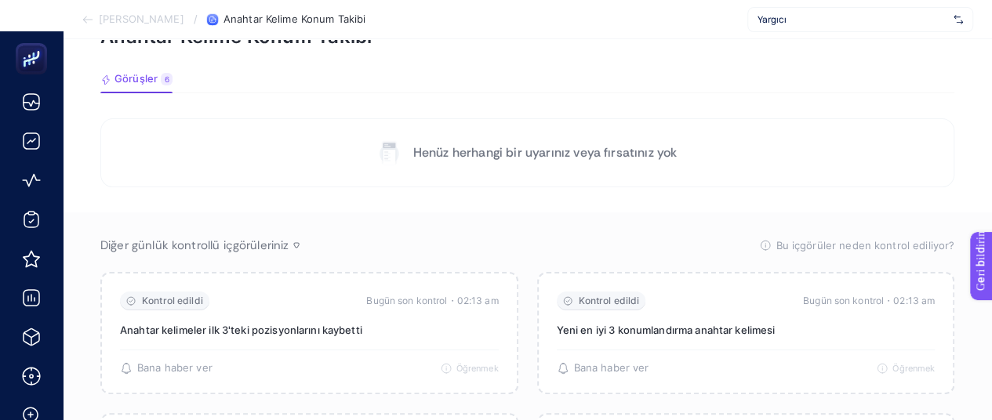
scroll to position [13, 0]
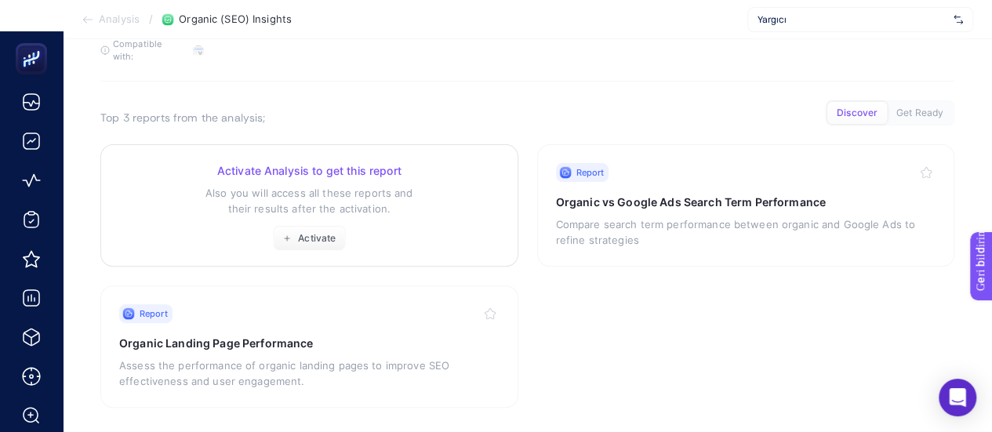
scroll to position [154, 0]
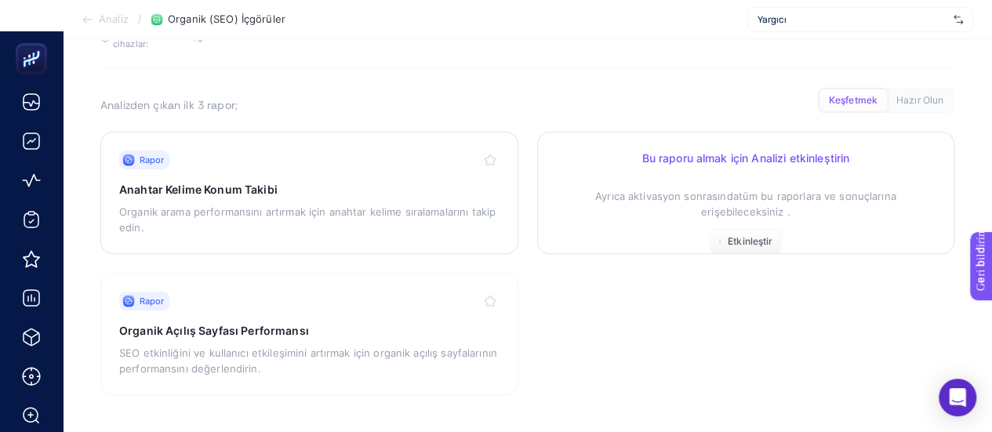
click at [749, 181] on p "Ayrıca aktivasyon sonrasında tüm bu raporlara ve sonuçlarına erişebileceksiniz ." at bounding box center [746, 195] width 380 height 47
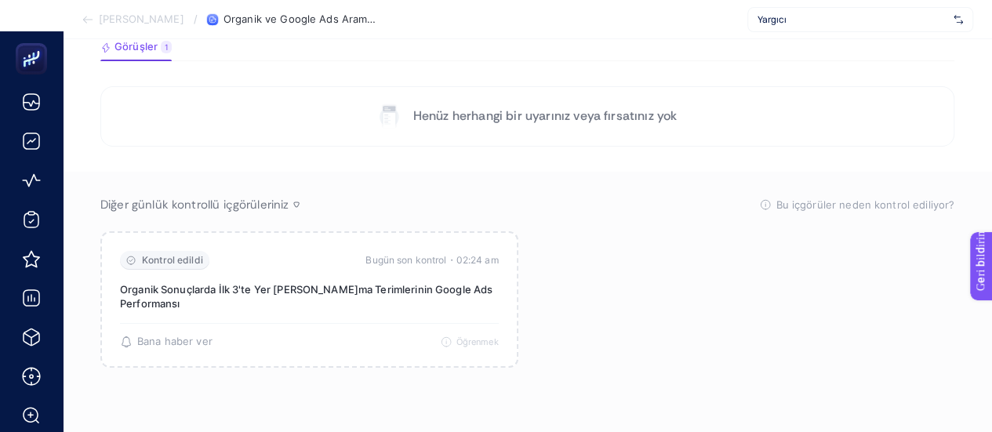
scroll to position [126, 0]
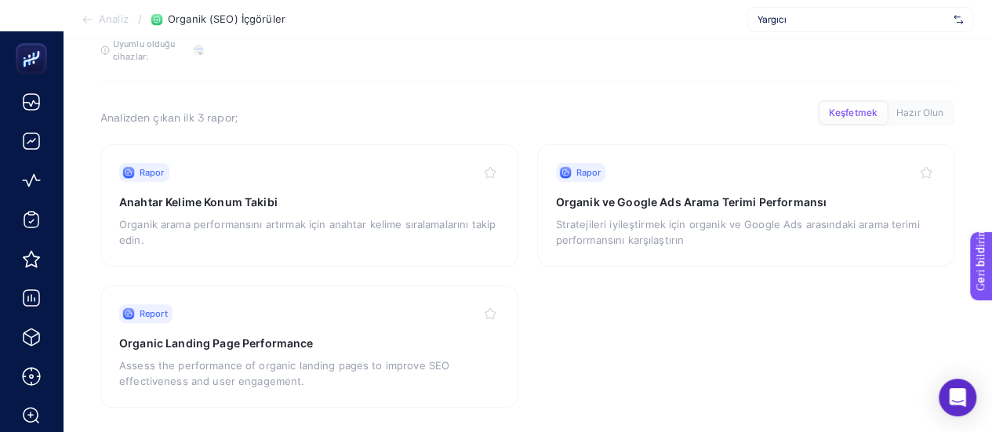
scroll to position [154, 0]
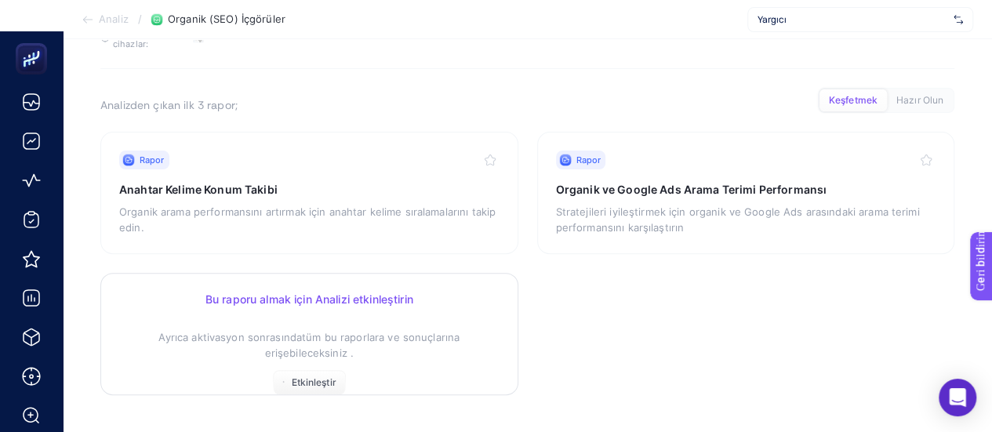
click at [347, 296] on font "Bu raporu almak için Analizi etkinleştirin" at bounding box center [309, 298] width 208 height 13
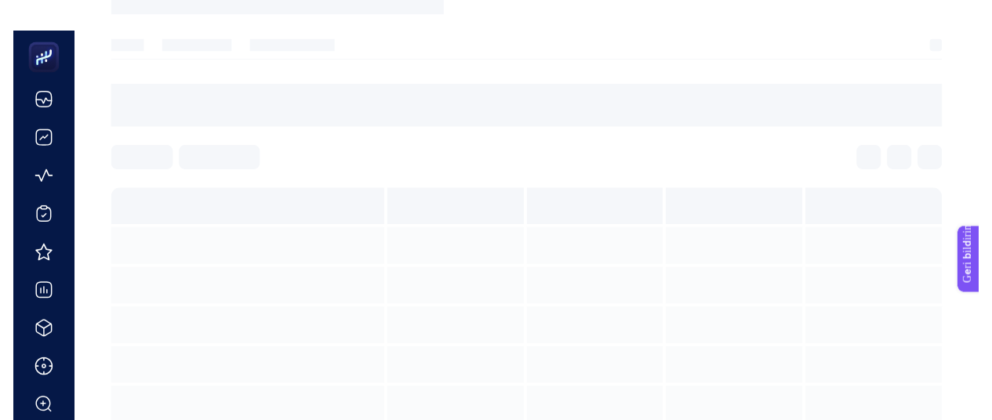
scroll to position [138, 0]
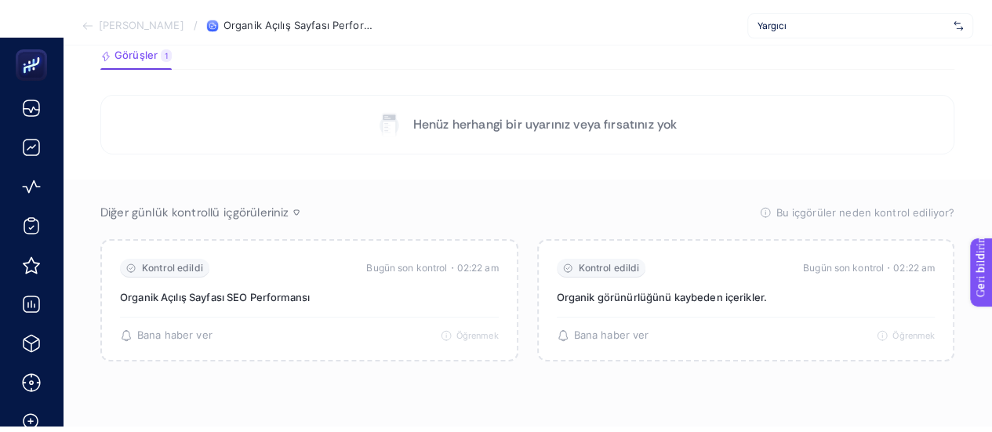
scroll to position [154, 0]
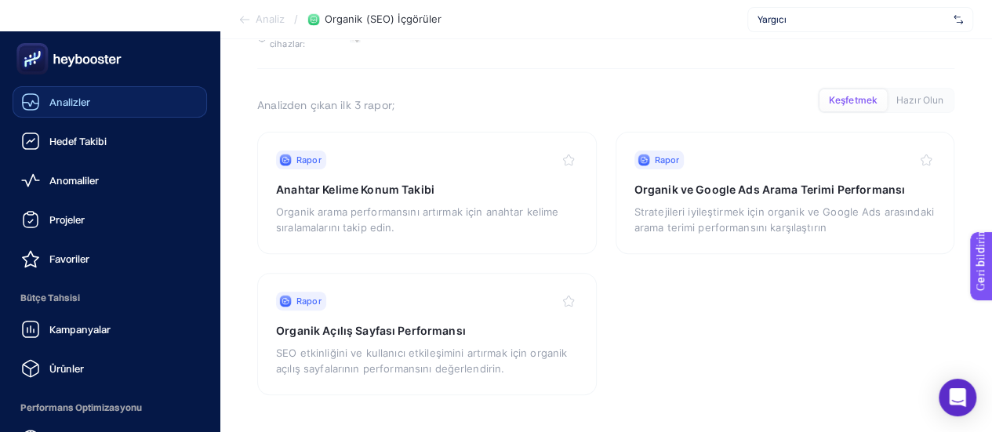
click at [77, 106] on font "Analizler" at bounding box center [69, 102] width 41 height 13
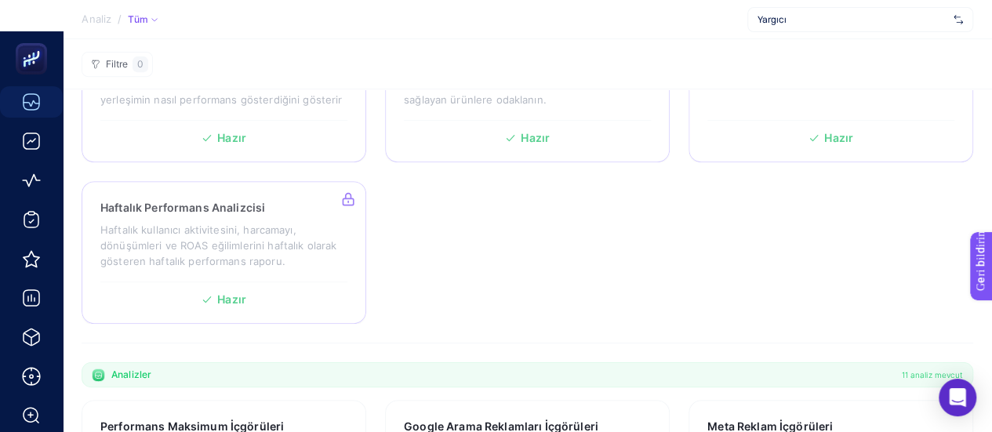
scroll to position [292, 0]
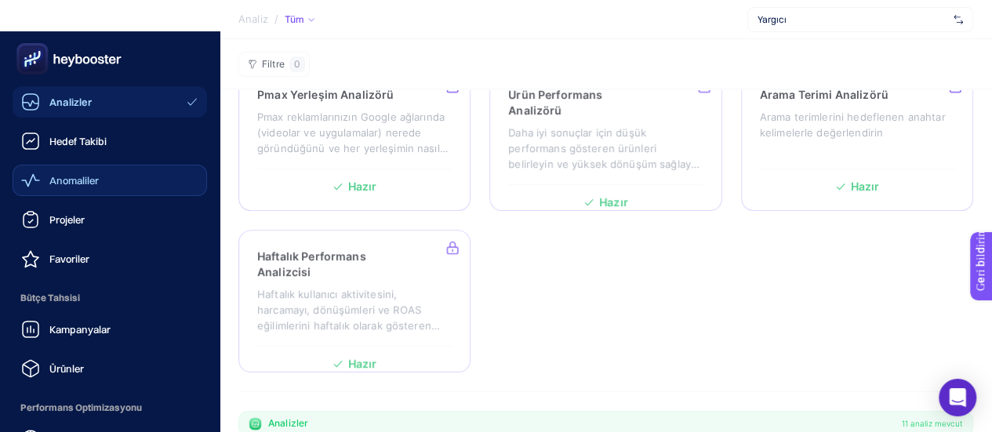
click at [85, 176] on font "Anomaliler" at bounding box center [73, 180] width 49 height 13
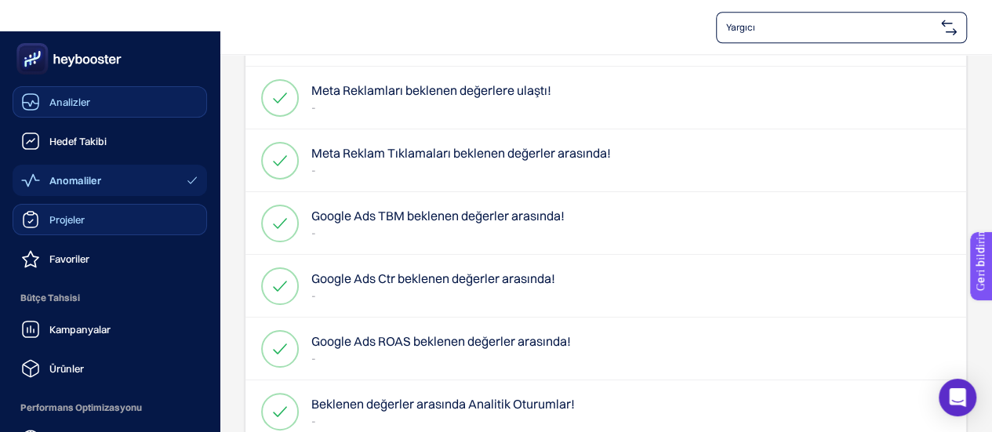
click at [50, 218] on font "Projeler" at bounding box center [66, 219] width 35 height 13
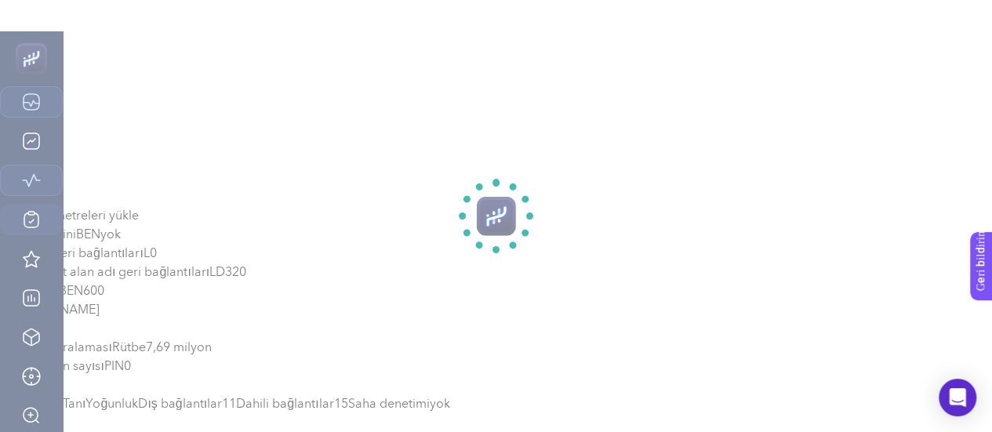
scroll to position [31, 0]
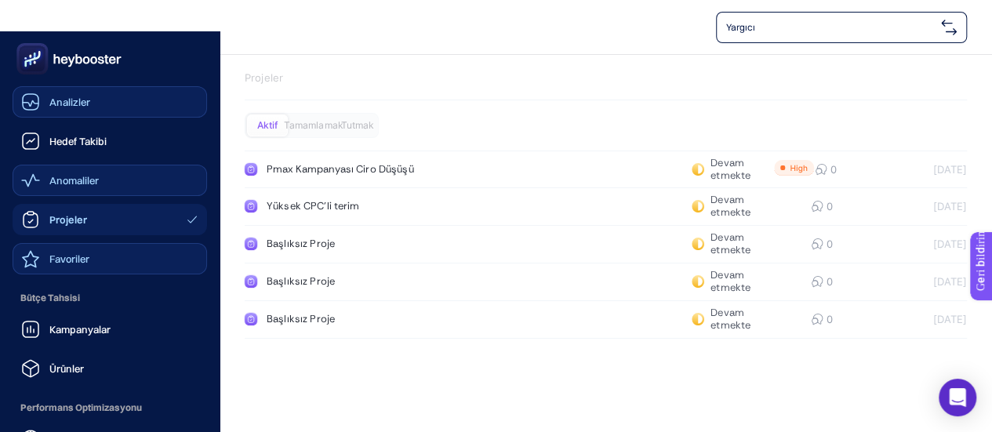
click at [30, 256] on icon at bounding box center [30, 258] width 19 height 19
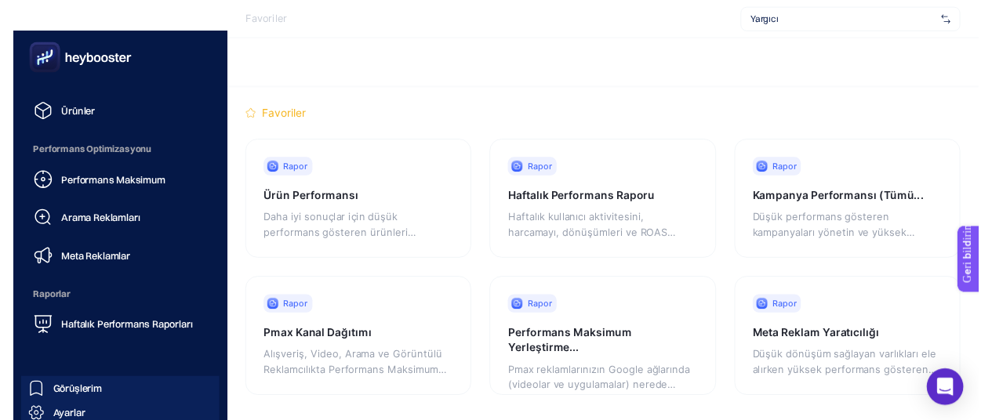
scroll to position [265, 0]
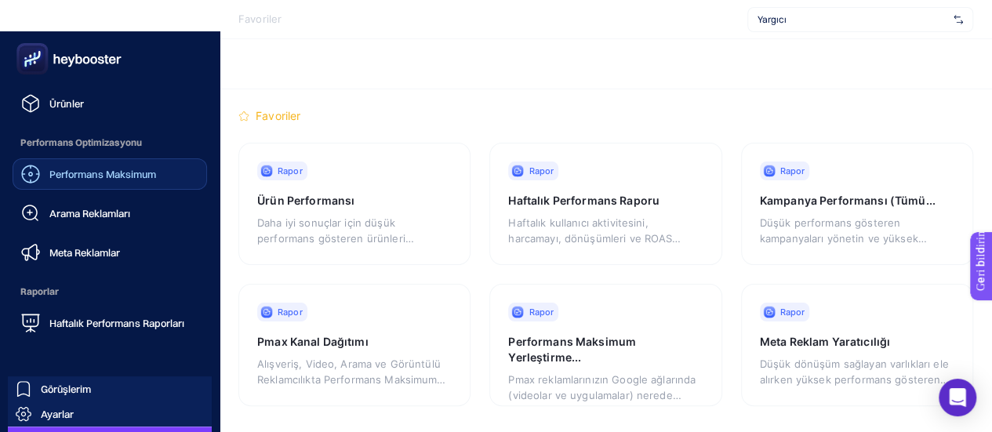
click at [92, 178] on font "Performans Maksimum" at bounding box center [102, 174] width 107 height 13
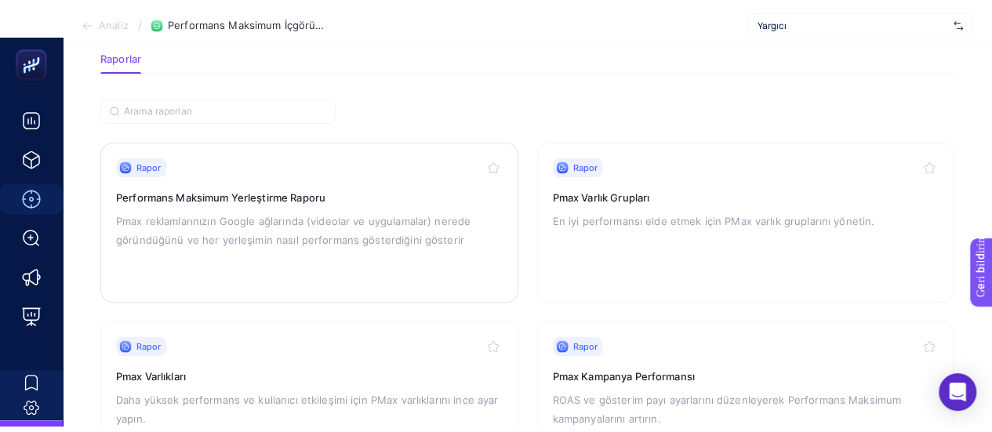
scroll to position [188, 0]
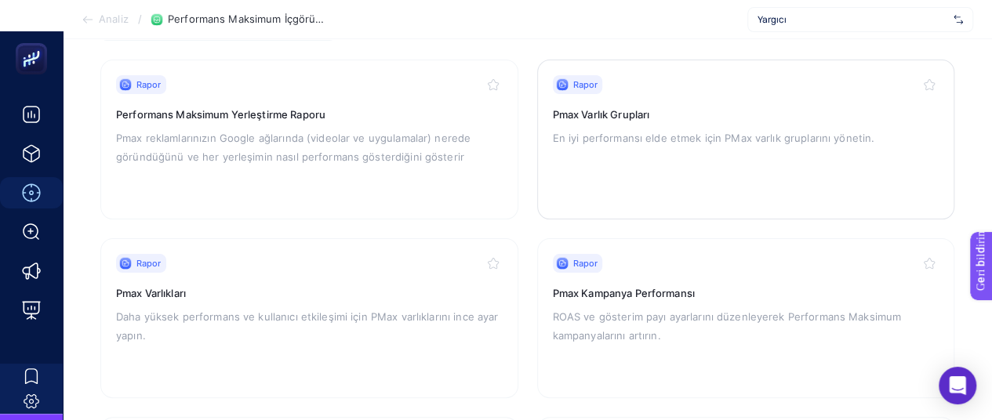
click at [695, 113] on h3 "Pmax Varlık Grupları" at bounding box center [746, 115] width 387 height 16
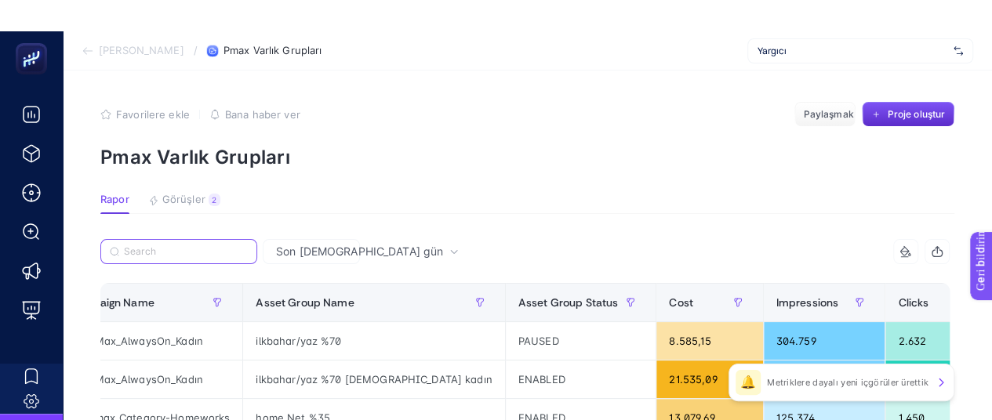
click at [197, 249] on input "Search" at bounding box center [186, 252] width 124 height 12
click at [499, 183] on article "Favorilere ekle YANLIŞ Bana haber ver Paylaşmak Proje oluştur Pmax Varlık Grupl…" at bounding box center [527, 415] width 929 height 688
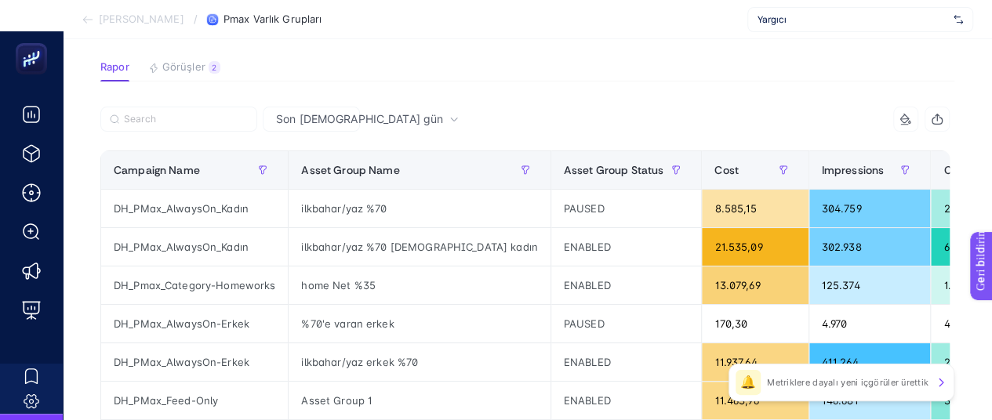
scroll to position [157, 0]
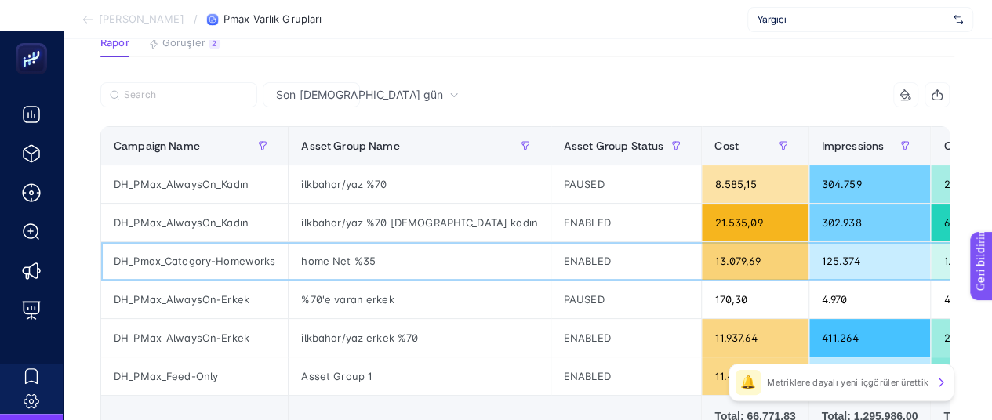
click at [702, 258] on div "13.079,69" at bounding box center [755, 261] width 106 height 38
click at [702, 259] on div "13.079,69" at bounding box center [755, 261] width 106 height 38
click at [212, 267] on div "DH_Pmax_Category-Homeworks" at bounding box center [194, 261] width 187 height 38
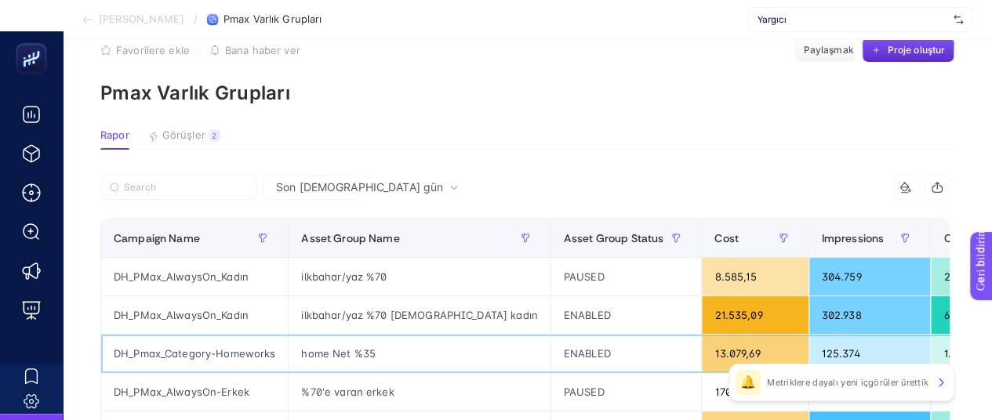
scroll to position [0, 0]
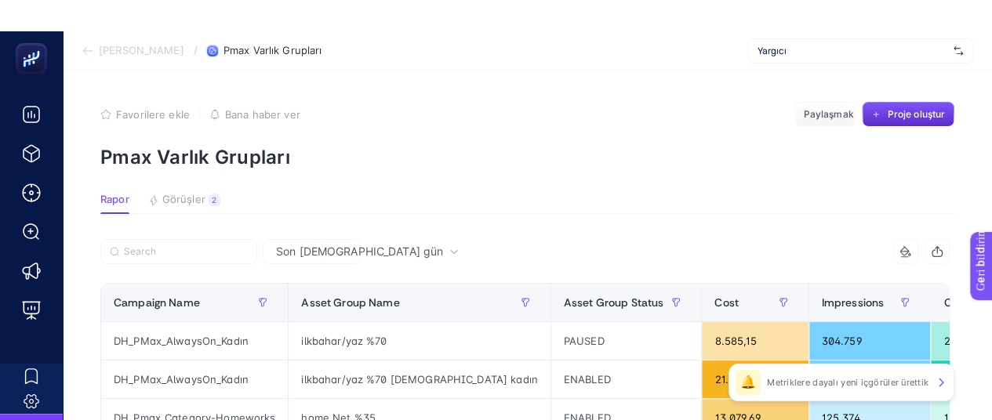
click at [310, 252] on font "Son [DEMOGRAPHIC_DATA] gün" at bounding box center [359, 251] width 167 height 13
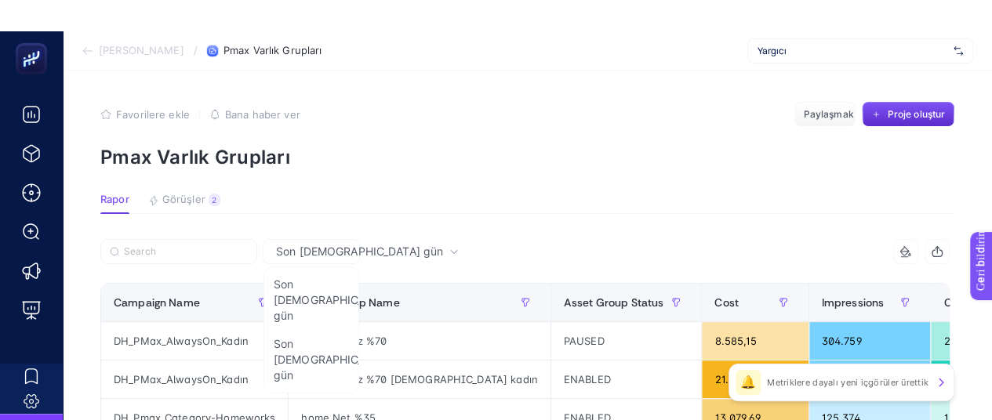
click at [310, 251] on font "Son [DEMOGRAPHIC_DATA] gün" at bounding box center [359, 251] width 167 height 13
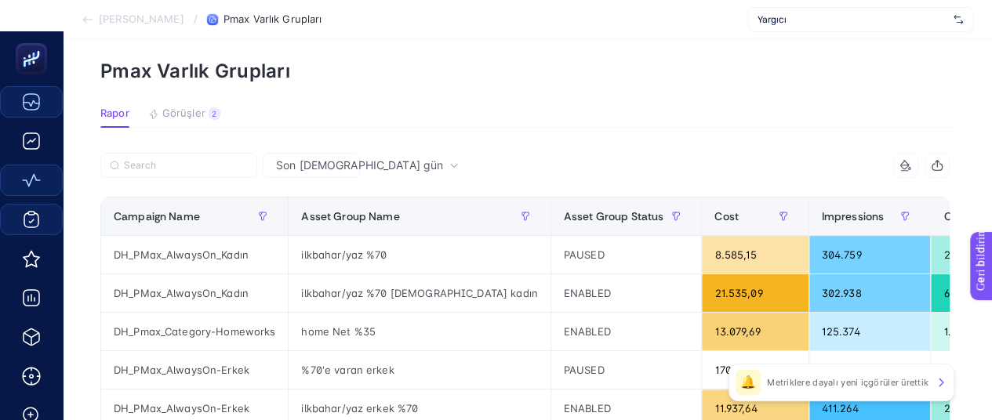
scroll to position [157, 0]
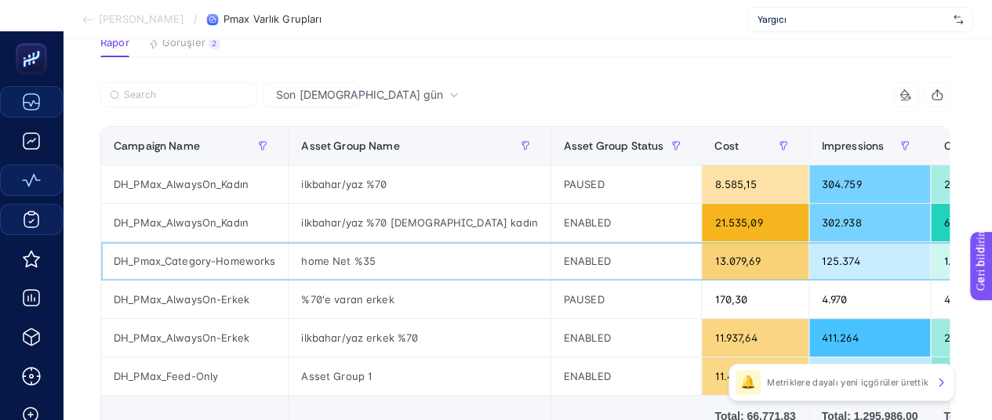
click at [551, 266] on div "ENABLED" at bounding box center [626, 261] width 151 height 38
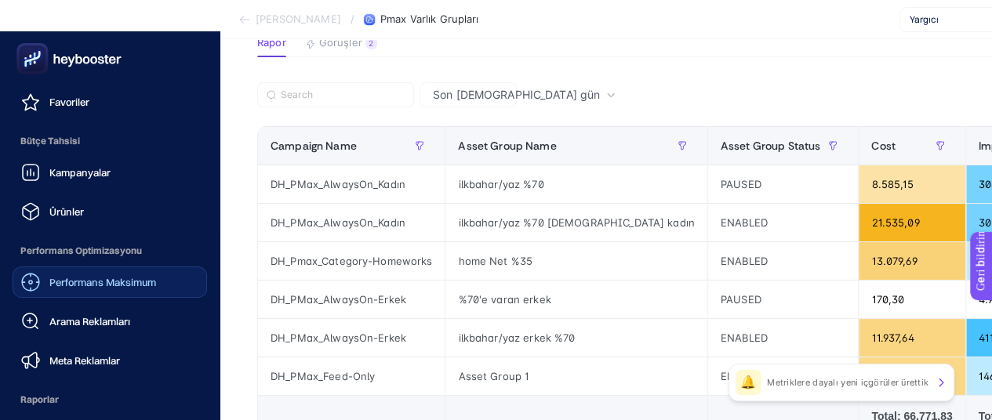
click at [97, 285] on font "Performans Maksimum" at bounding box center [102, 282] width 107 height 13
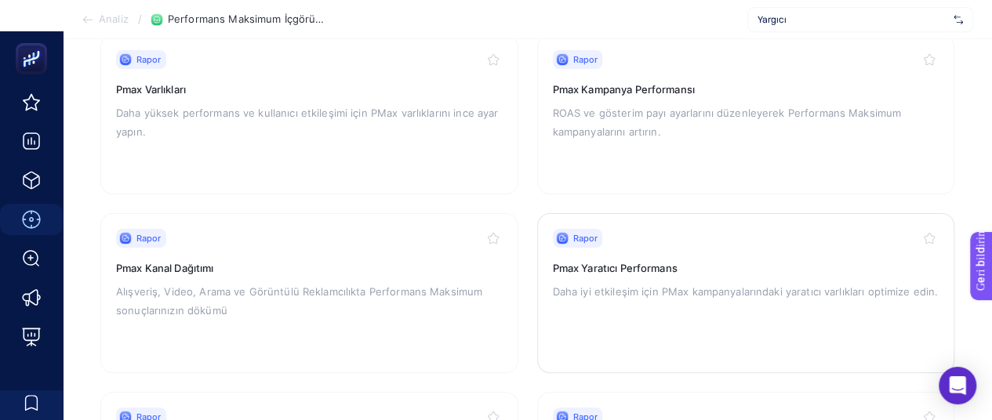
scroll to position [470, 0]
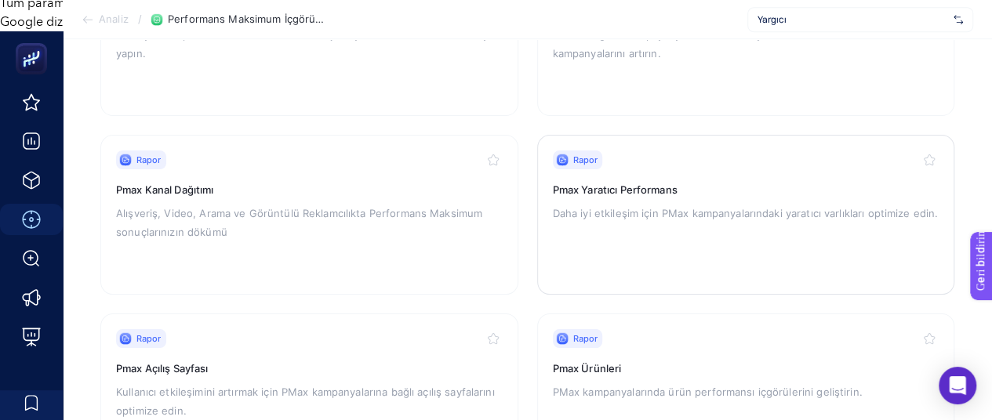
click at [677, 221] on p "Daha iyi etkileşim için PMax kampanyalarındaki yaratıcı varlıkları optimize edi…" at bounding box center [746, 213] width 387 height 19
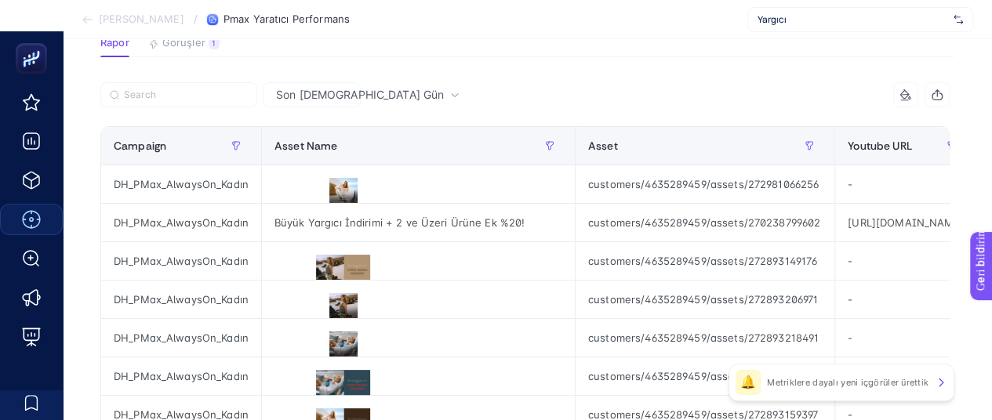
scroll to position [157, 7]
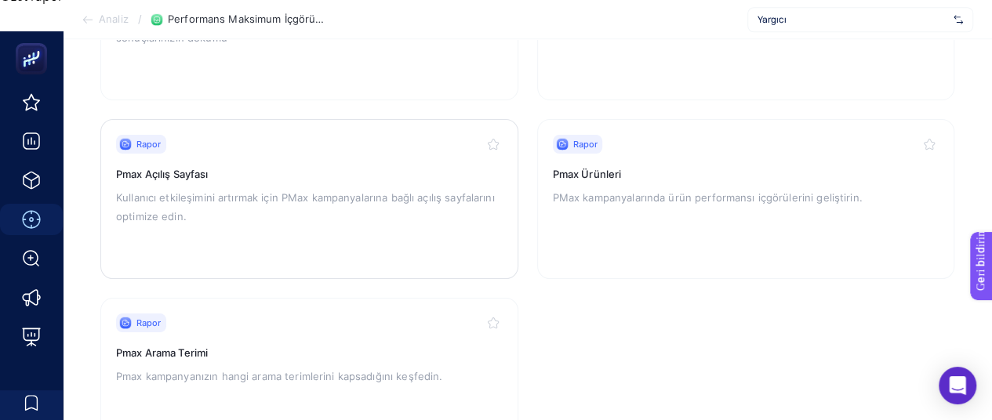
scroll to position [706, 0]
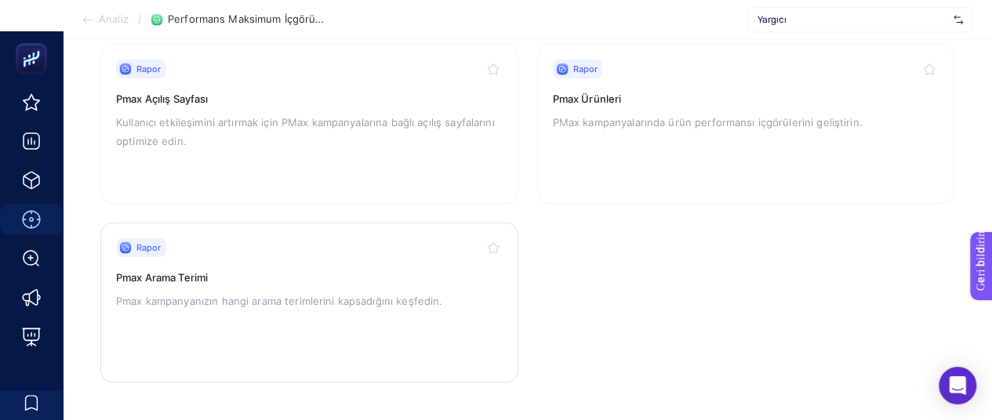
click at [190, 281] on font "Pmax Arama Terimi" at bounding box center [162, 277] width 92 height 13
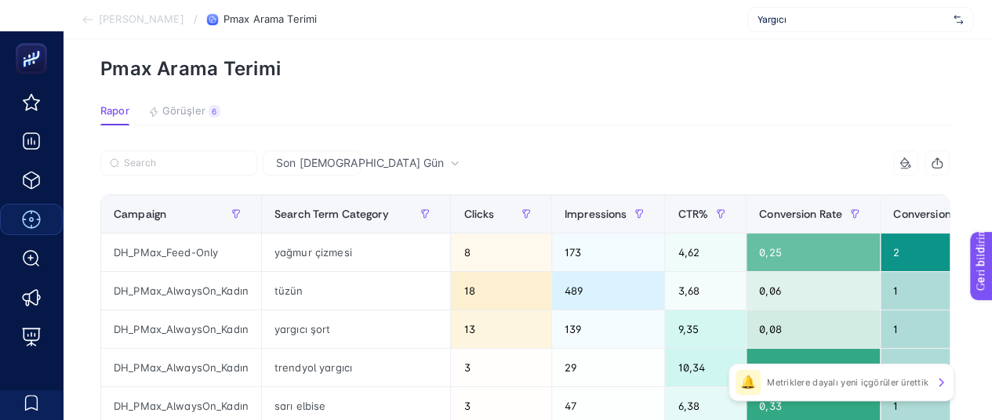
scroll to position [47, 0]
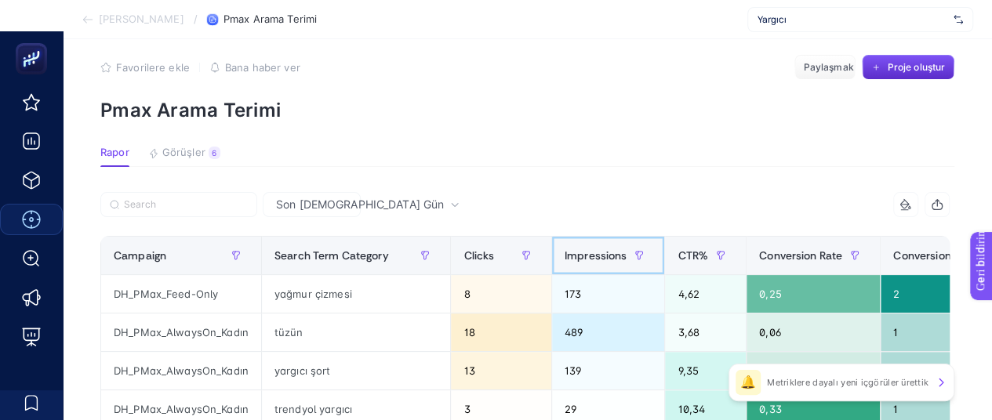
click at [595, 253] on span "Impressions" at bounding box center [595, 255] width 63 height 13
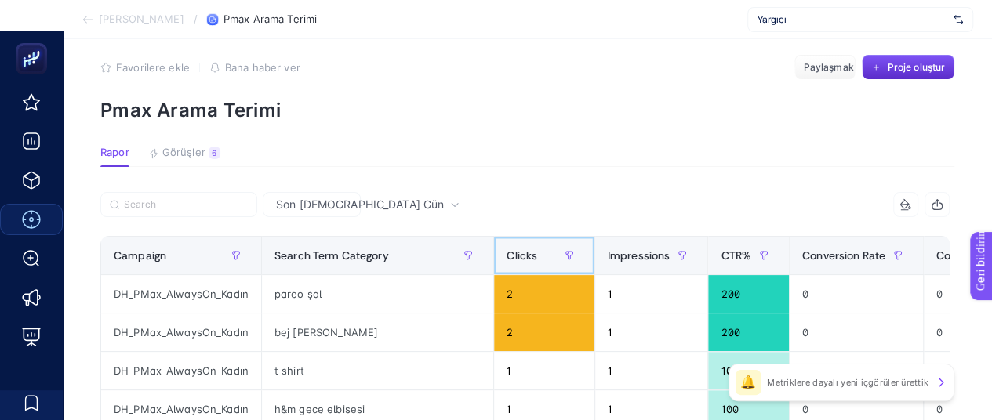
click at [506, 256] on div "Clicks" at bounding box center [543, 255] width 74 height 25
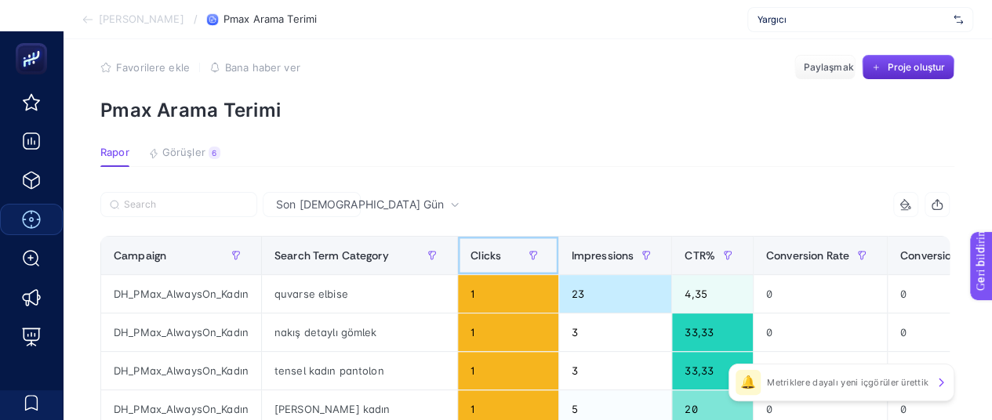
click at [485, 255] on span "Clicks" at bounding box center [485, 255] width 31 height 13
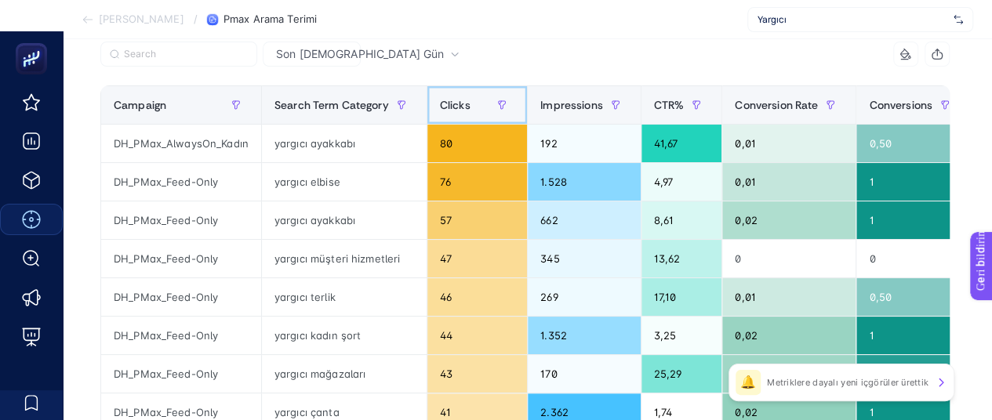
scroll to position [282, 0]
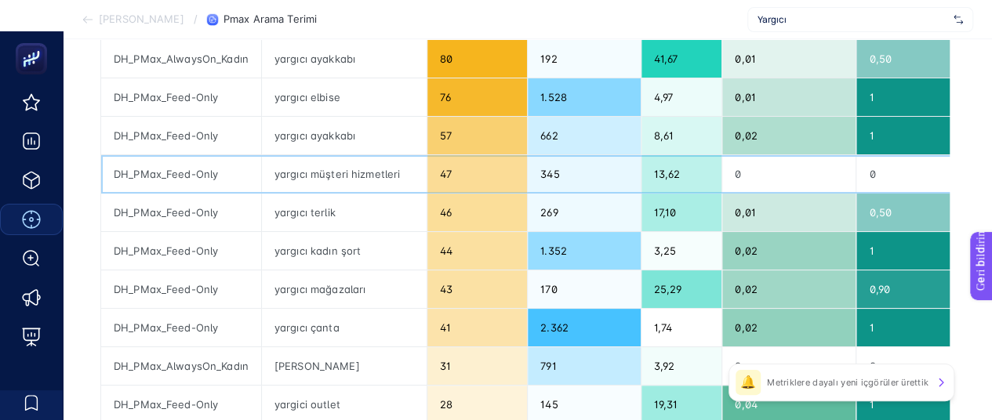
click at [352, 175] on div "yargıcı müşteri hizmetleri" at bounding box center [344, 174] width 165 height 38
click at [374, 178] on div "yargıcı müşteri hizmetleri" at bounding box center [344, 174] width 165 height 38
click at [377, 180] on div "yargıcı müşteri hizmetleri" at bounding box center [344, 174] width 165 height 38
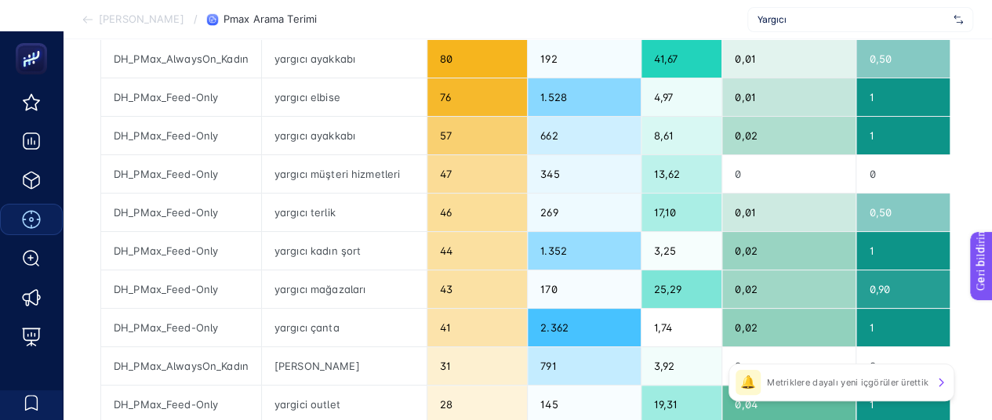
click at [980, 192] on article "Favorilere ekle YANLIŞ Bana haber ver Paylaşmak Proje oluştur Pmax Arama Terimi…" at bounding box center [527, 400] width 929 height 1225
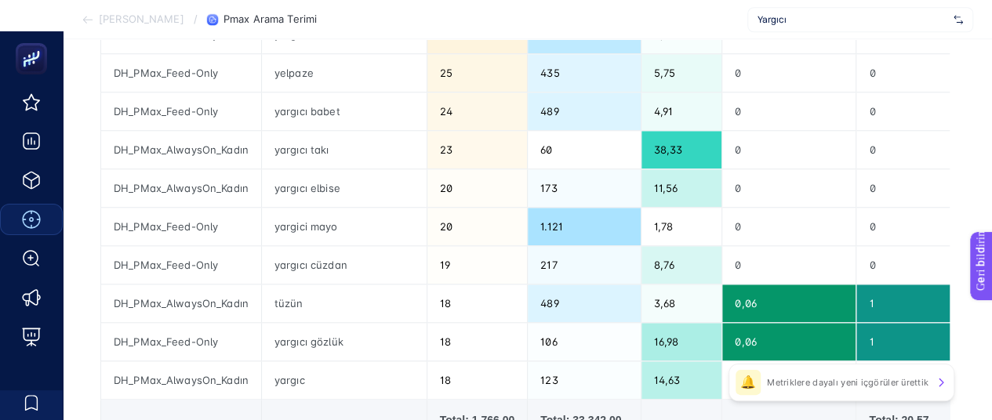
scroll to position [695, 0]
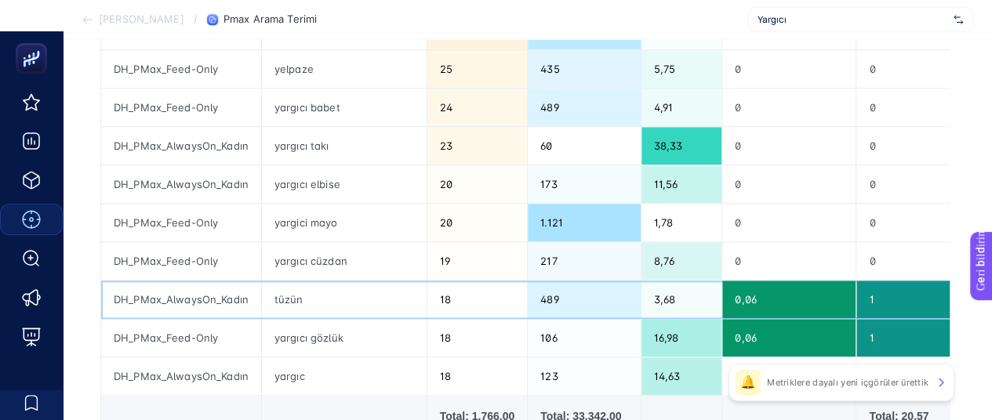
click at [287, 299] on div "tüzün" at bounding box center [344, 300] width 165 height 38
copy tr "tüzün"
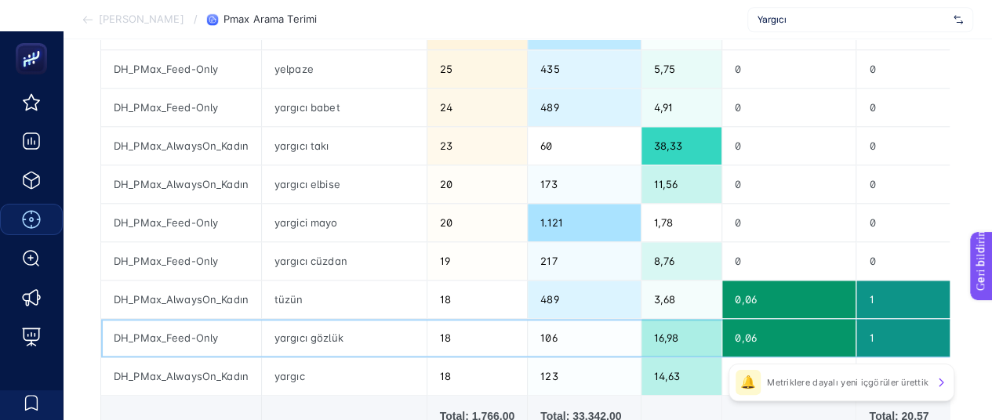
click at [343, 339] on div "yargıcı gözlük" at bounding box center [344, 338] width 165 height 38
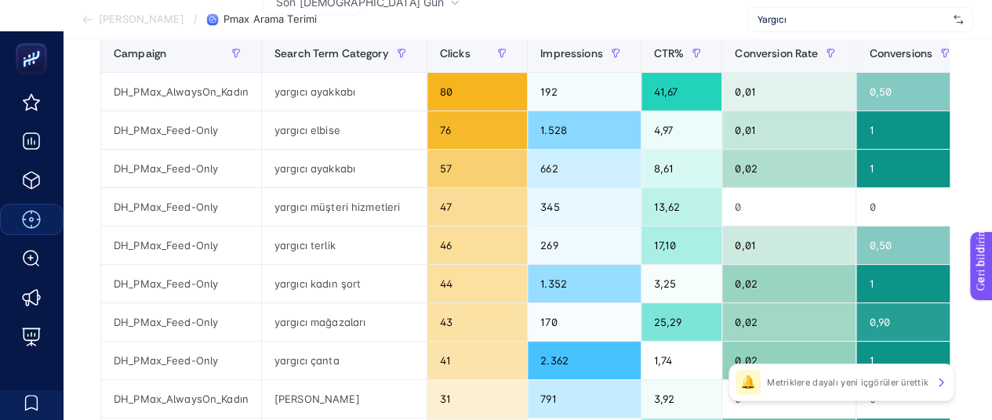
scroll to position [78, 0]
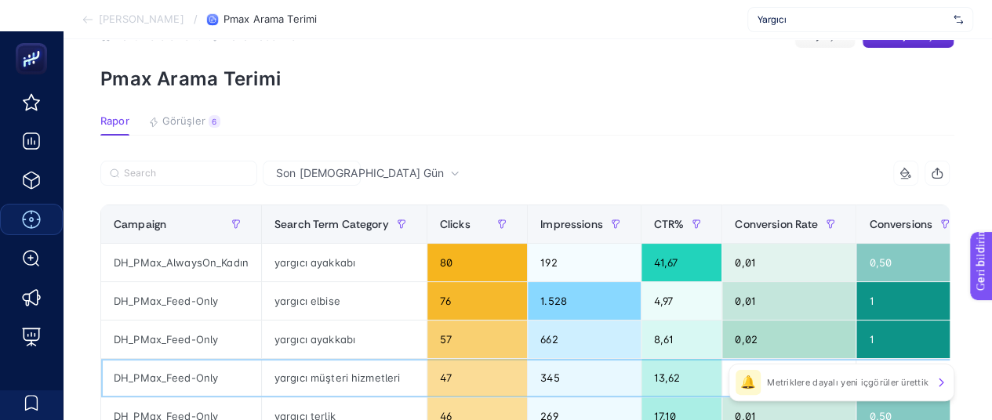
click at [335, 376] on div "yargıcı müşteri hizmetleri" at bounding box center [344, 378] width 165 height 38
click at [336, 376] on div "yargıcı müşteri hizmetleri" at bounding box center [344, 378] width 165 height 38
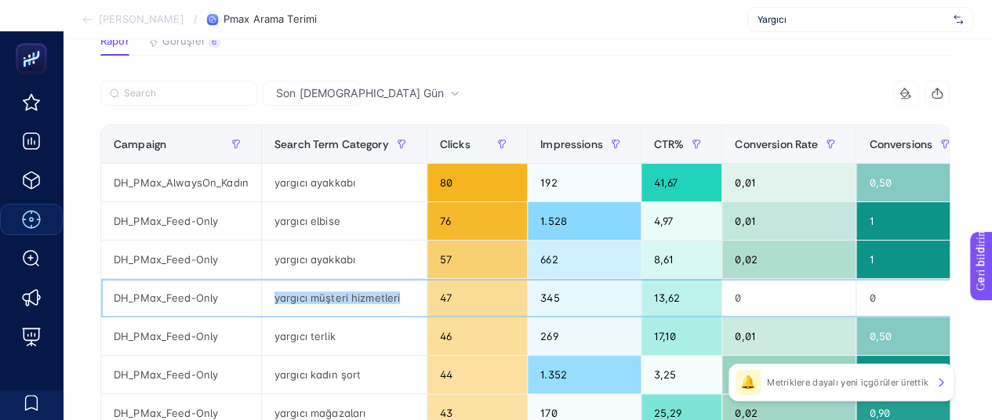
scroll to position [235, 0]
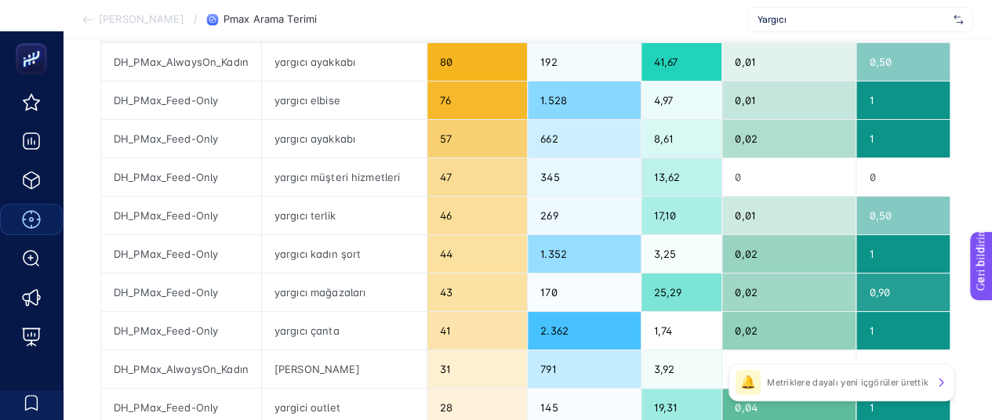
scroll to position [314, 0]
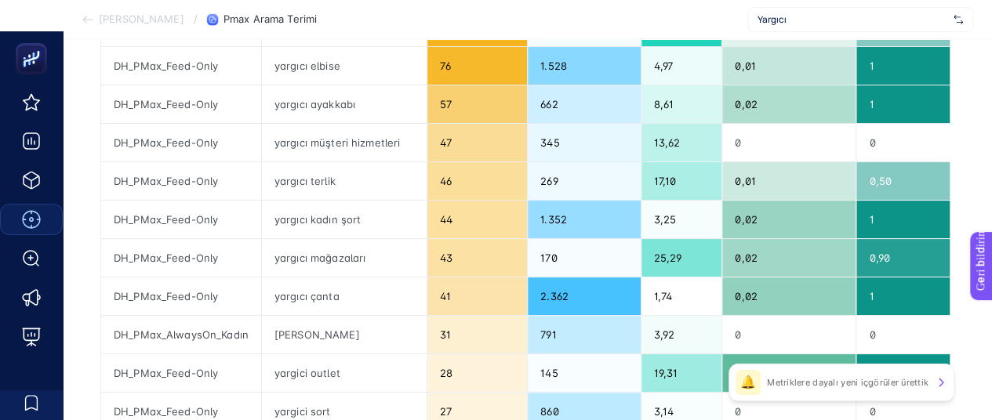
click at [861, 385] on font "Metriklere dayalı yeni içgörüler ürettik" at bounding box center [848, 382] width 162 height 11
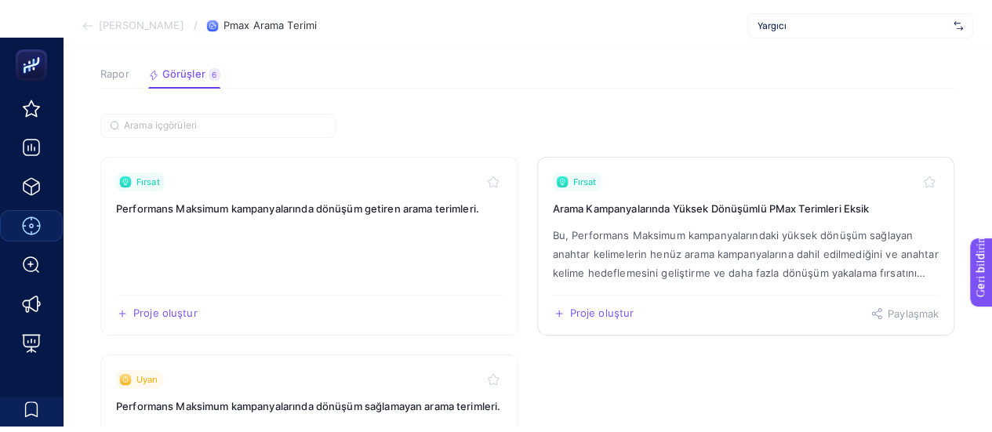
scroll to position [235, 0]
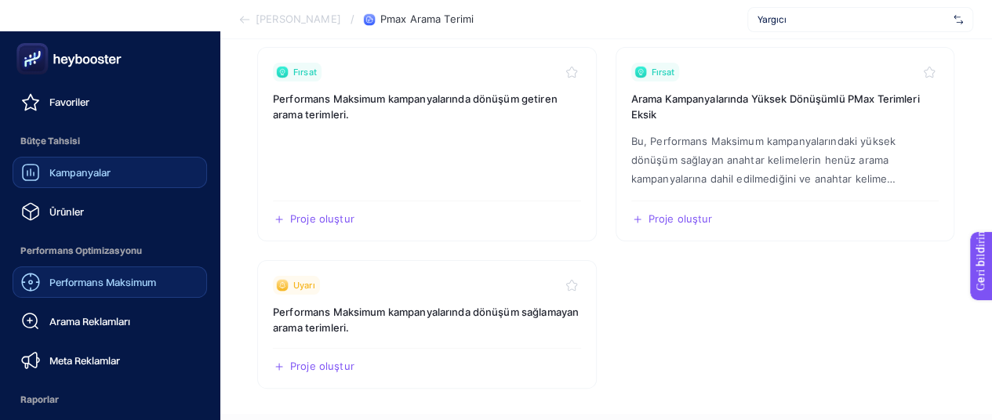
click at [80, 186] on link "Kampanyalar" at bounding box center [110, 172] width 194 height 31
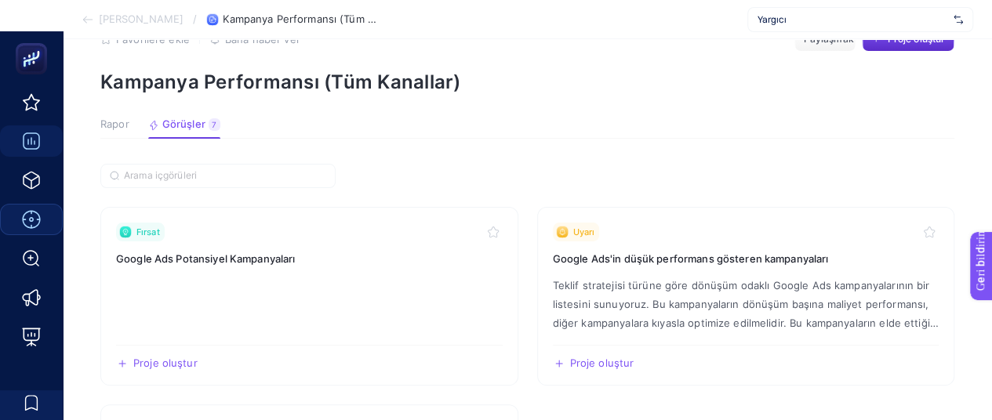
scroll to position [235, 0]
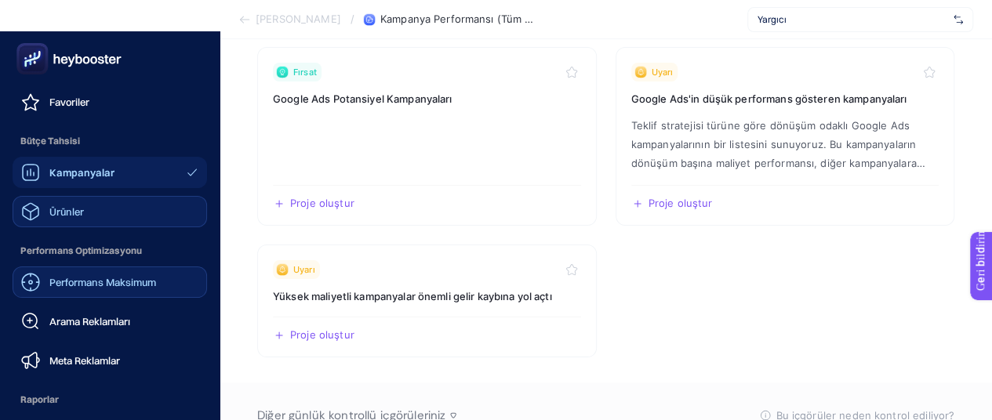
click at [69, 205] on font "Ürünler" at bounding box center [66, 211] width 34 height 13
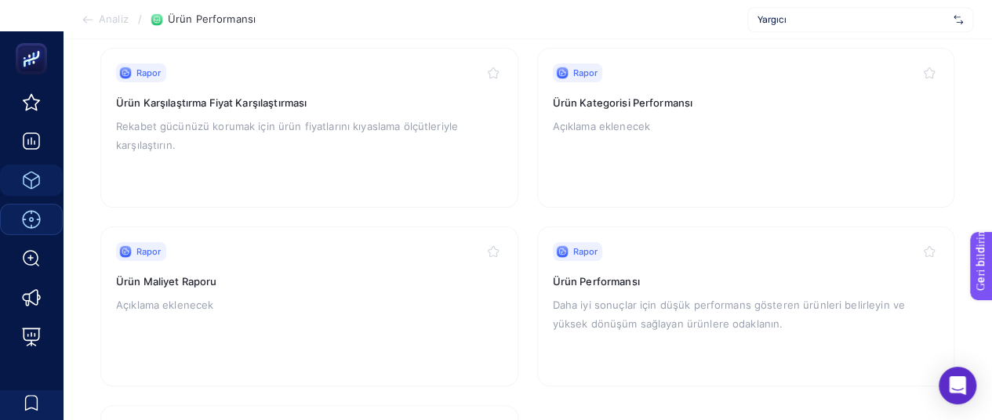
scroll to position [549, 0]
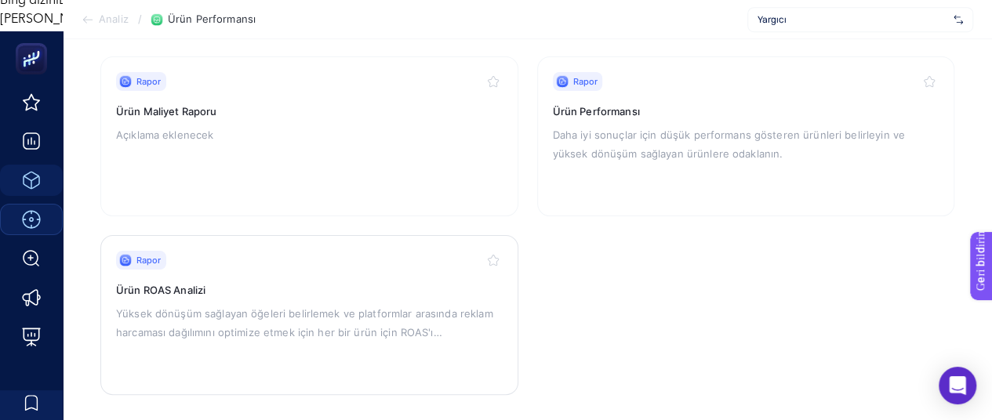
click at [213, 296] on h3 "Ürün ROAS Analizi" at bounding box center [309, 290] width 387 height 16
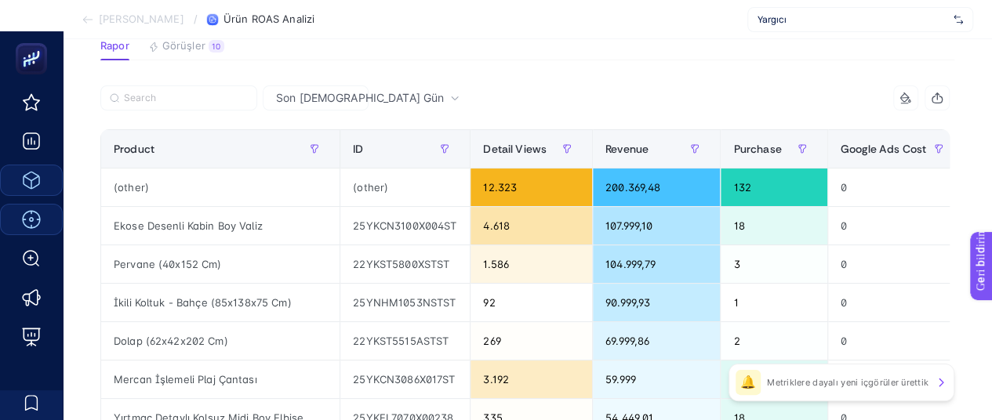
scroll to position [157, 0]
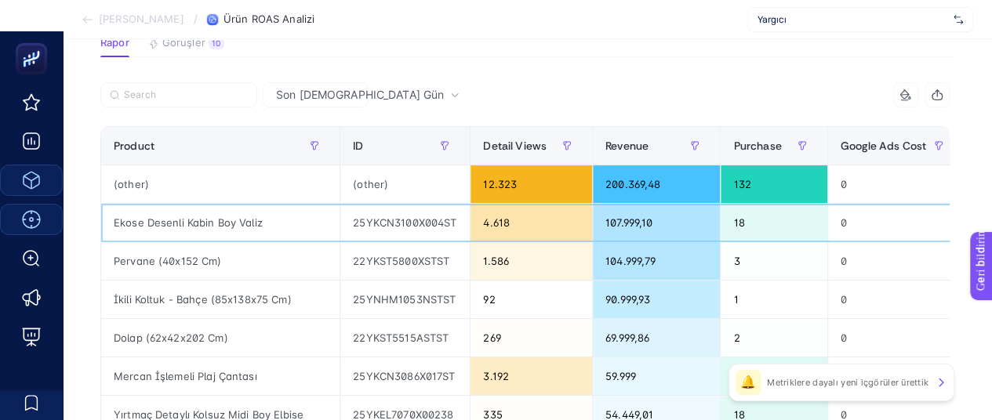
click at [229, 222] on div "Ekose Desenli Kabin Boy Valiz" at bounding box center [220, 223] width 238 height 38
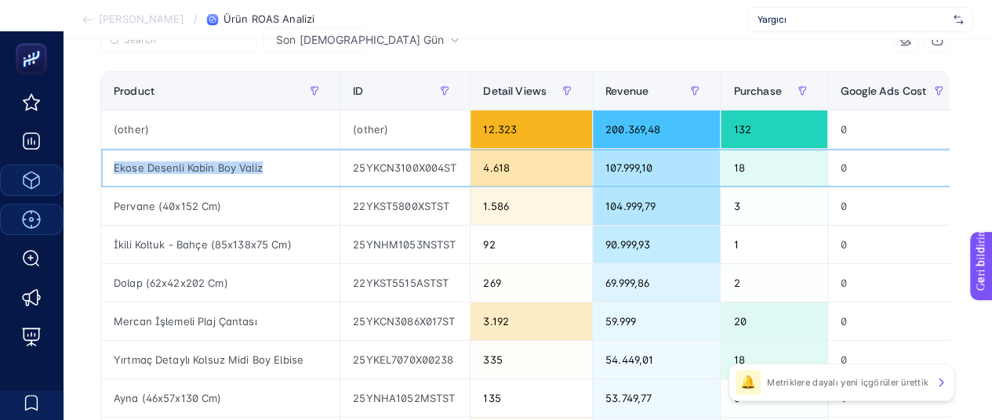
scroll to position [235, 0]
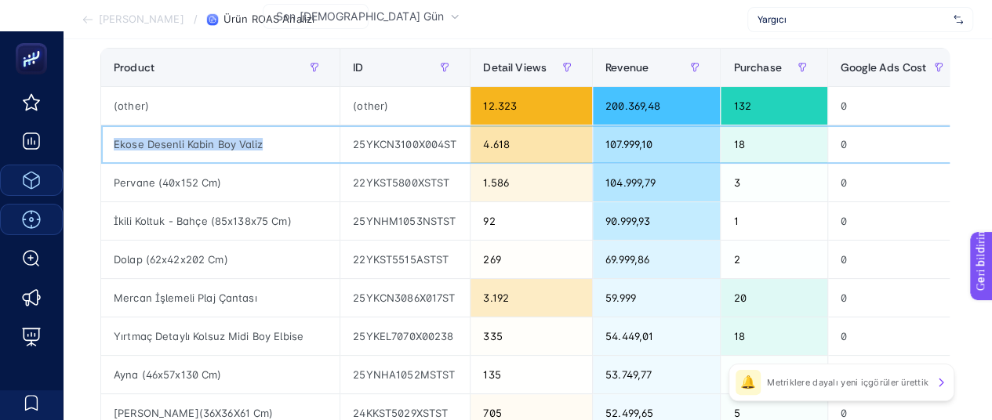
click at [237, 143] on div "Ekose Desenli Kabin Boy Valiz" at bounding box center [220, 144] width 238 height 38
click at [240, 145] on div "Ekose Desenli Kabin Boy Valiz" at bounding box center [220, 144] width 238 height 38
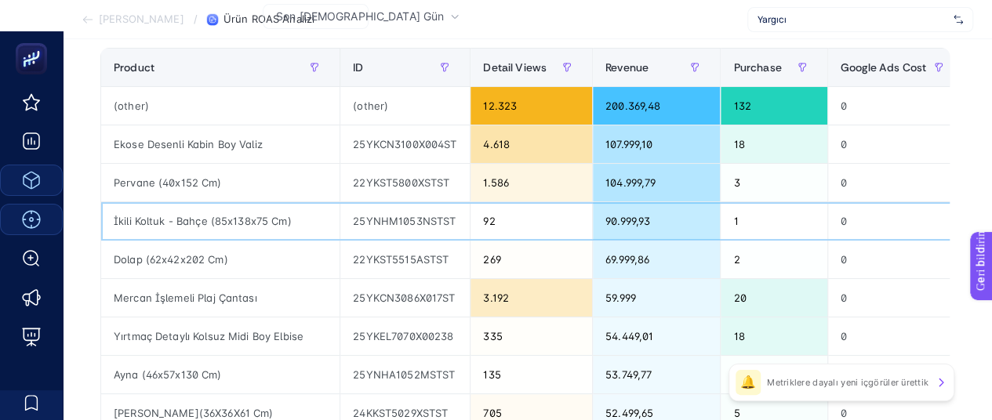
click at [306, 216] on div "İkili Koltuk - Bahçe (85x138x75 Cm)" at bounding box center [220, 221] width 238 height 38
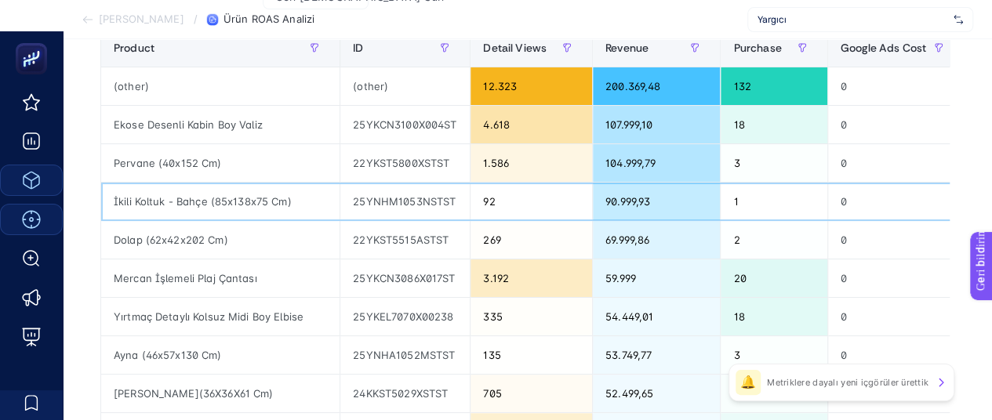
scroll to position [253, 0]
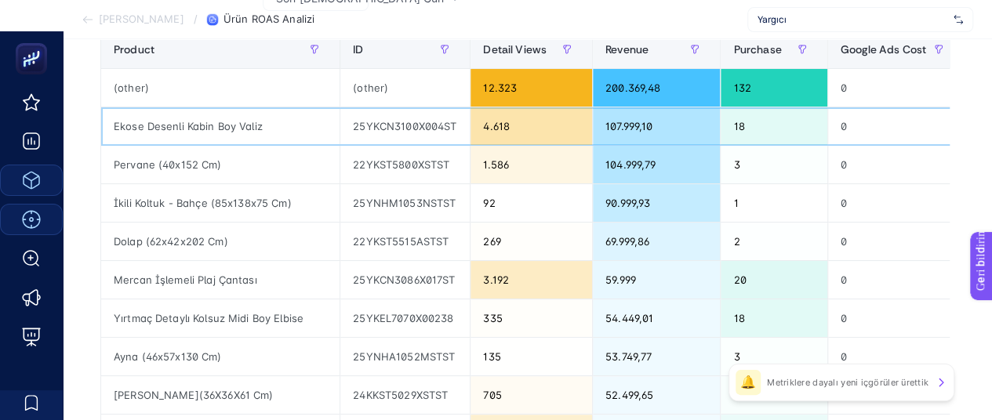
click at [179, 128] on div "Ekose Desenli Kabin Boy Valiz" at bounding box center [220, 126] width 238 height 38
click at [180, 129] on div "Ekose Desenli Kabin Boy Valiz" at bounding box center [220, 126] width 238 height 38
click at [701, 129] on div "107.999,10" at bounding box center [656, 126] width 127 height 38
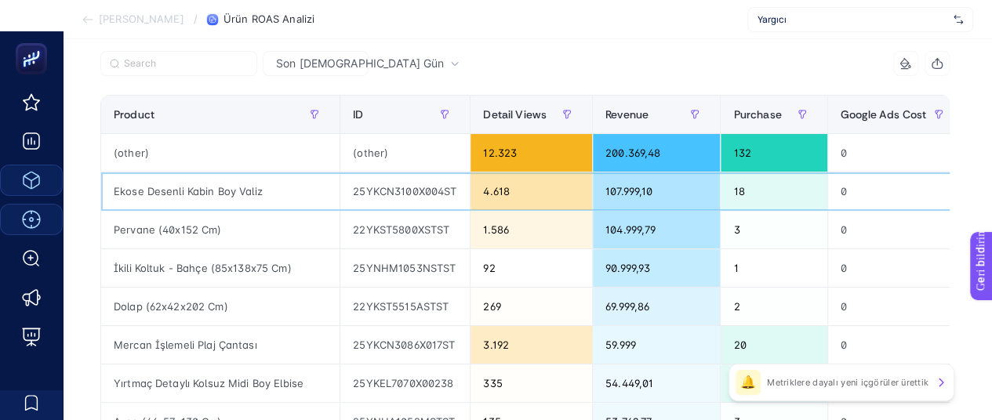
scroll to position [157, 0]
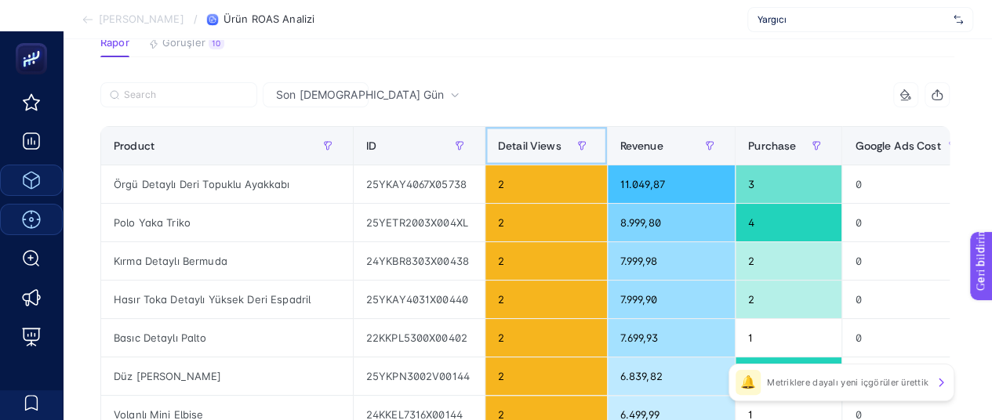
click at [546, 140] on div "Detail Views" at bounding box center [546, 145] width 96 height 25
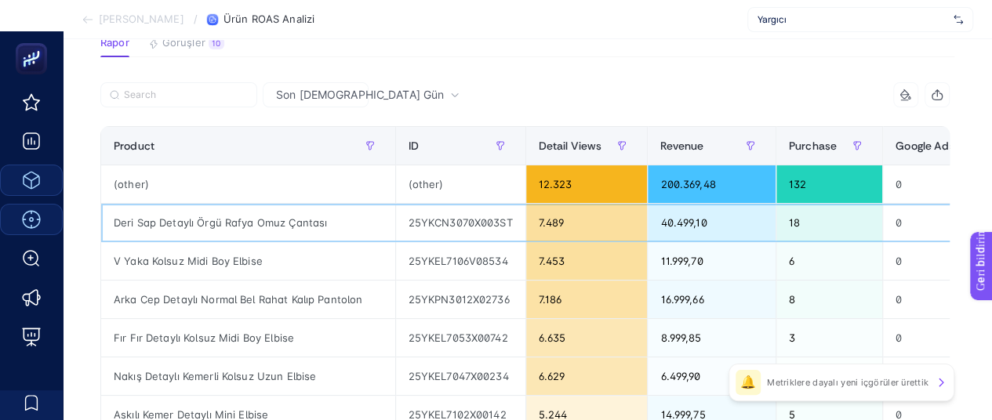
click at [281, 220] on div "Deri Sap Detaylı Örgü Rafya Omuz Çantası" at bounding box center [248, 223] width 294 height 38
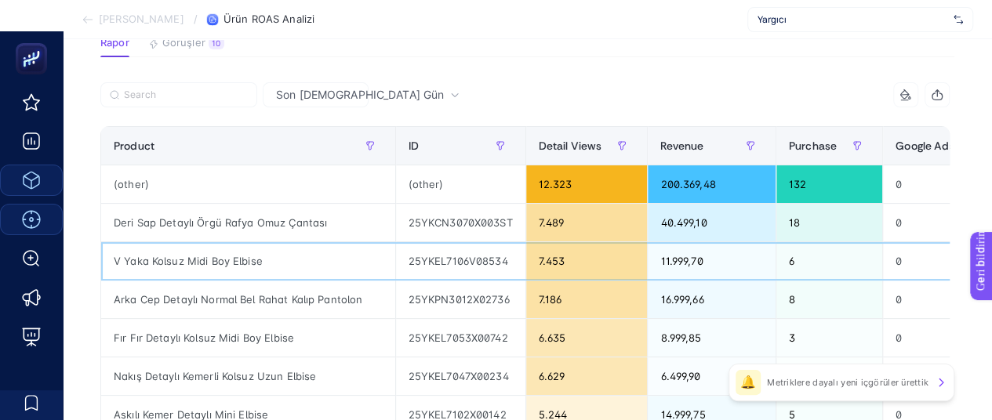
click at [232, 255] on div "V Yaka Kolsuz Midi Boy Elbise" at bounding box center [248, 261] width 294 height 38
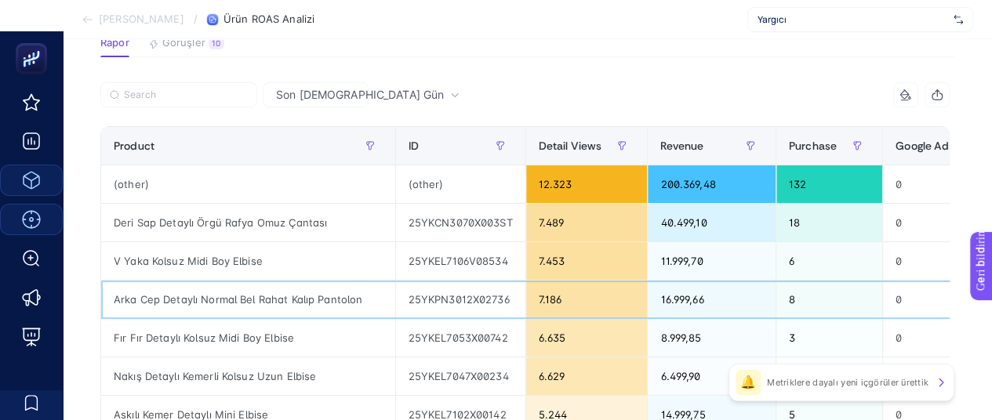
click at [247, 295] on div "Arka Cep Detaylı Normal Bel Rahat Kalıp Pantolon" at bounding box center [248, 300] width 294 height 38
click at [249, 294] on div "Arka Cep Detaylı Normal Bel Rahat Kalıp Pantolon" at bounding box center [248, 300] width 294 height 38
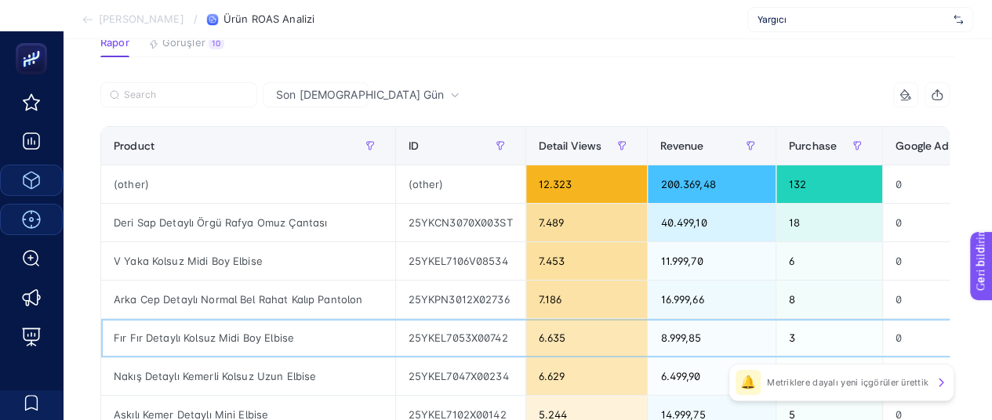
click at [253, 335] on div "Fır Fır Detaylı Kolsuz Midi Boy Elbise" at bounding box center [248, 338] width 294 height 38
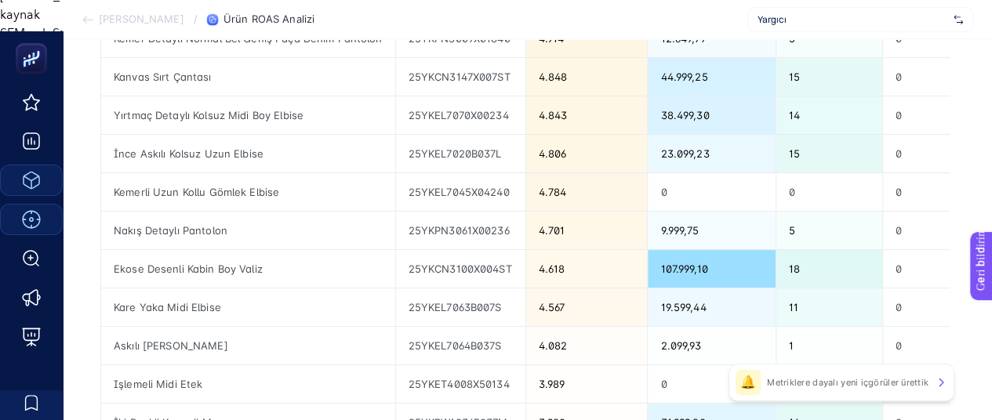
scroll to position [549, 0]
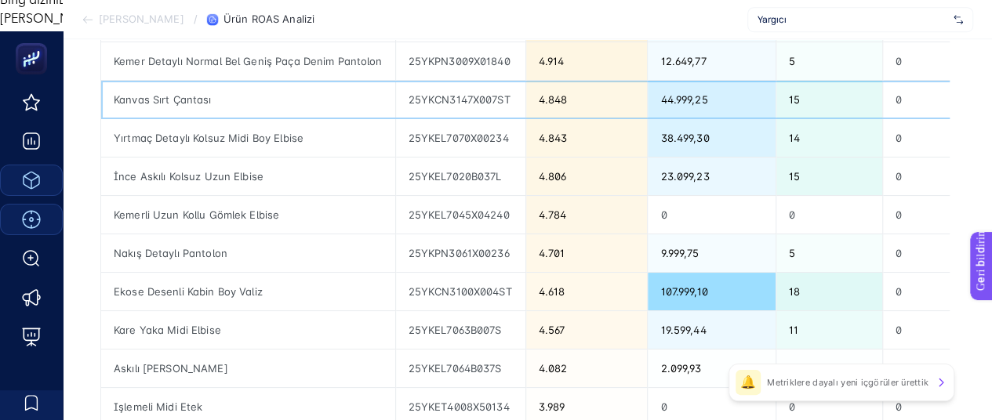
click at [168, 90] on div "Kanvas Sırt Çantası" at bounding box center [248, 100] width 294 height 38
click at [168, 93] on div "Kanvas Sırt Çantası" at bounding box center [248, 100] width 294 height 38
click at [182, 100] on div "Kanvas Sırt Çantası" at bounding box center [248, 100] width 294 height 38
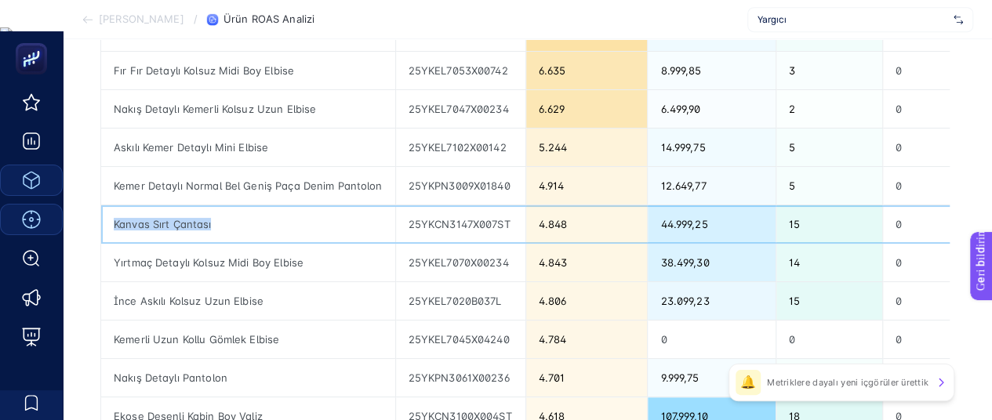
scroll to position [314, 0]
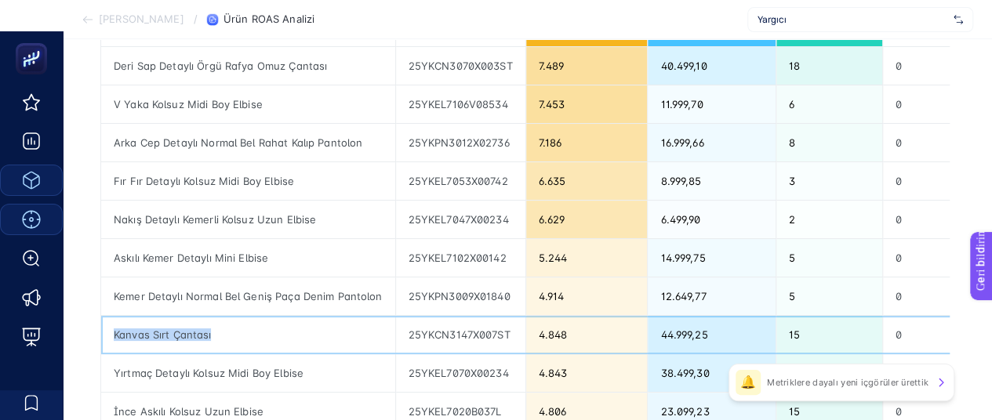
click at [190, 330] on div "Kanvas Sırt Çantası" at bounding box center [248, 335] width 294 height 38
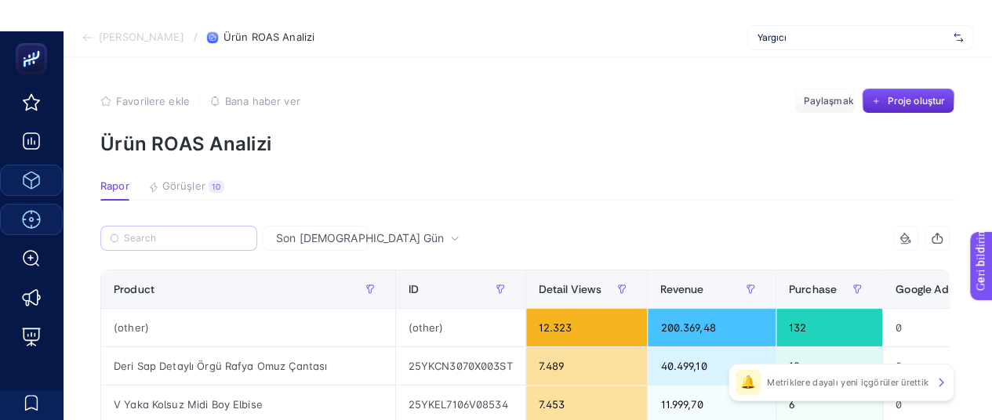
scroll to position [0, 0]
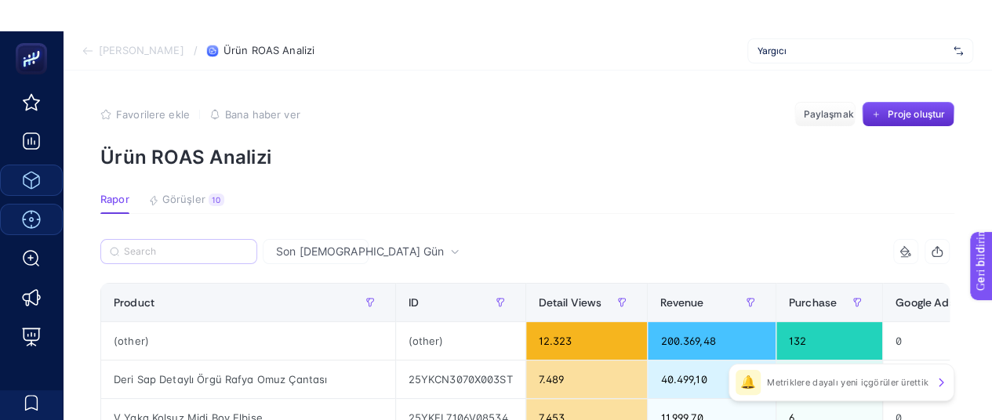
click at [156, 258] on label at bounding box center [178, 251] width 157 height 25
click at [156, 258] on input "Search" at bounding box center [186, 252] width 124 height 12
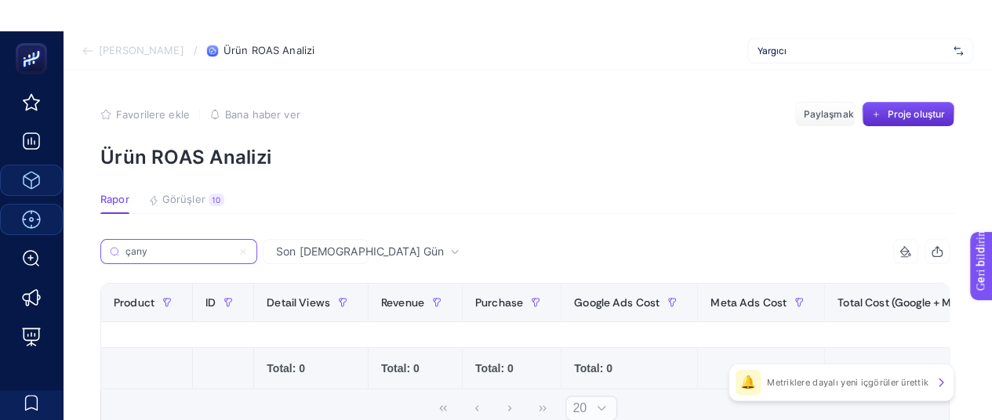
click at [215, 247] on input "çany" at bounding box center [178, 252] width 107 height 12
click at [165, 260] on label "çany" at bounding box center [178, 251] width 157 height 25
click at [165, 258] on input "çany" at bounding box center [178, 252] width 107 height 12
click at [143, 231] on article "Favorilere ekle YANLIŞ Bana haber ver Paylaşmak Proje oluştur Ürün ROAS Analizi…" at bounding box center [527, 312] width 929 height 483
click at [139, 238] on article "Favorilere ekle YANLIŞ Bana haber ver Paylaşmak Proje oluştur Ürün ROAS Analizi…" at bounding box center [527, 312] width 929 height 483
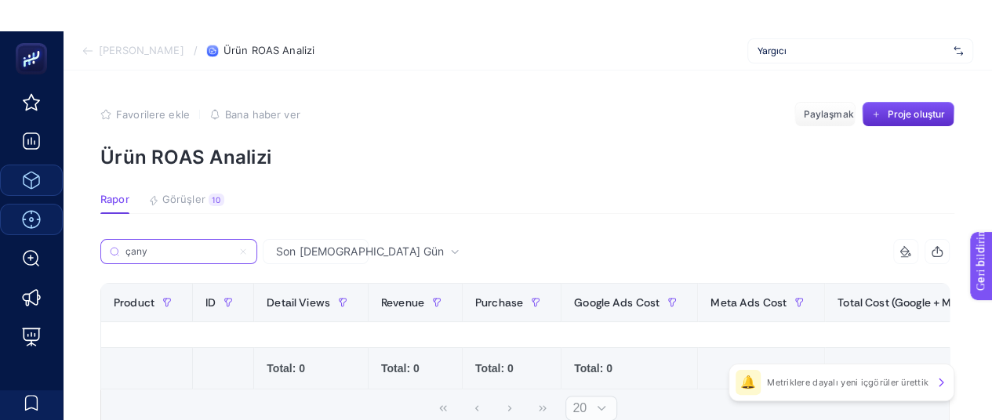
click at [125, 253] on input "çany" at bounding box center [178, 252] width 107 height 12
click at [94, 242] on article "Favorilere ekle YANLIŞ Bana haber ver Paylaşmak Proje oluştur Ürün ROAS Analizi…" at bounding box center [527, 312] width 929 height 483
click at [149, 260] on label "çany" at bounding box center [178, 251] width 157 height 25
click at [149, 258] on input "çany" at bounding box center [178, 252] width 107 height 12
click at [110, 243] on label "çany" at bounding box center [178, 251] width 157 height 25
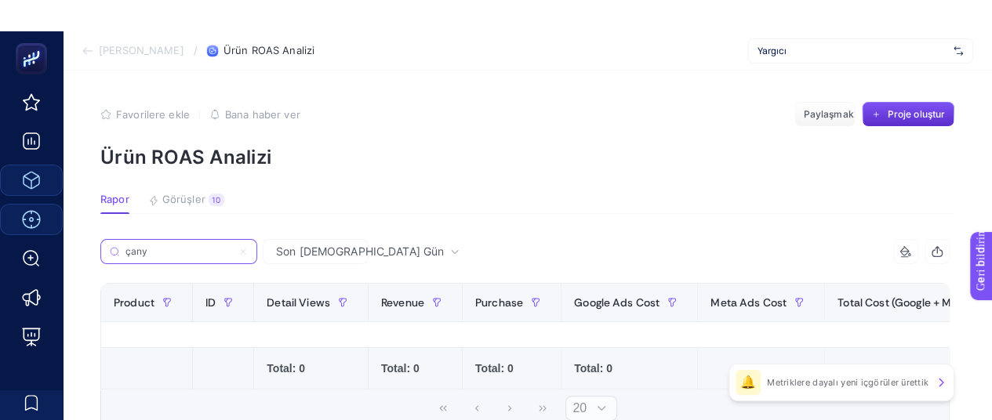
click at [125, 246] on input "çany" at bounding box center [178, 252] width 107 height 12
click at [129, 254] on input "çany" at bounding box center [178, 252] width 107 height 12
click at [180, 245] on label "çany" at bounding box center [178, 251] width 157 height 25
click at [180, 246] on input "çany" at bounding box center [178, 252] width 107 height 12
click at [180, 252] on input "çany" at bounding box center [178, 252] width 107 height 12
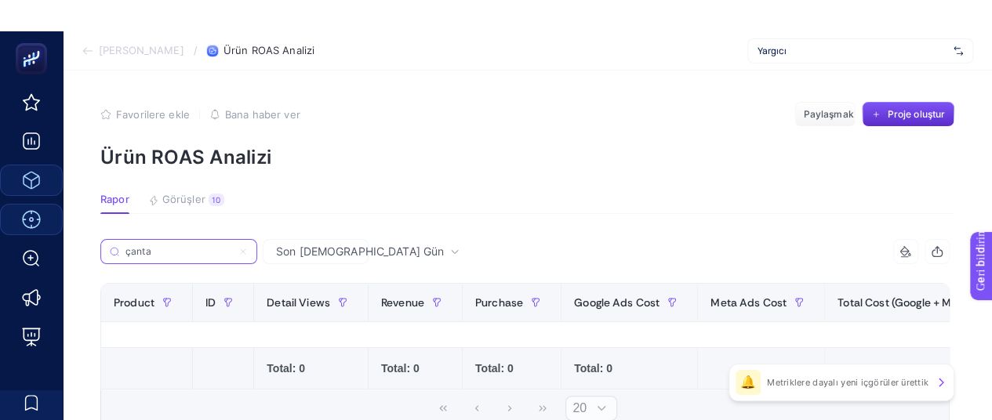
type input "çanta"
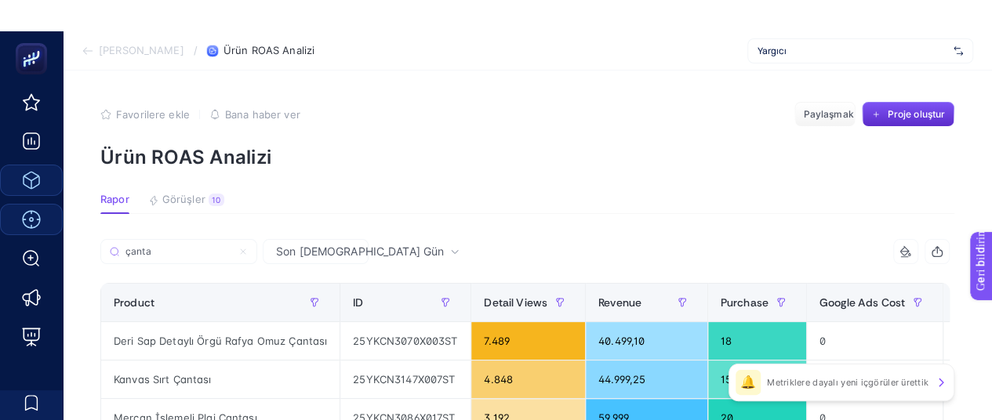
drag, startPoint x: 190, startPoint y: 245, endPoint x: 470, endPoint y: 74, distance: 328.6
click at [190, 247] on label "çanta" at bounding box center [178, 251] width 157 height 25
click at [190, 247] on input "çanta" at bounding box center [178, 252] width 107 height 12
click at [238, 255] on label "çanta" at bounding box center [178, 251] width 157 height 25
click at [232, 255] on input "çanta" at bounding box center [178, 252] width 107 height 12
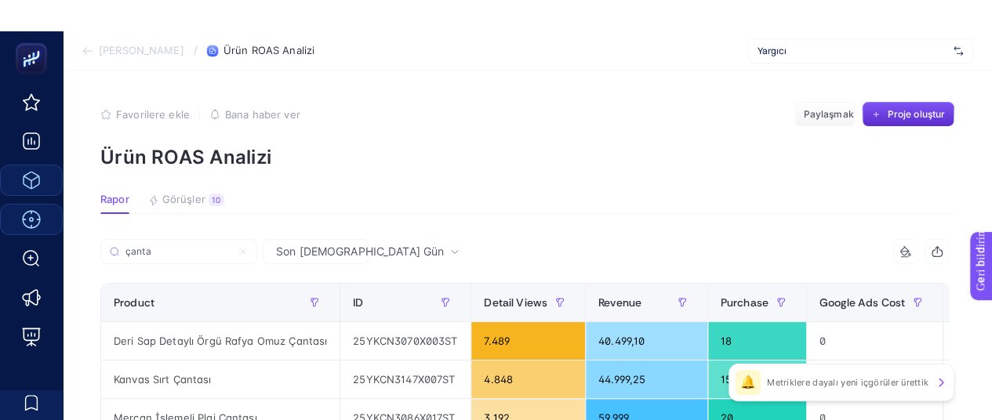
click at [179, 242] on label "çanta" at bounding box center [178, 251] width 157 height 25
click at [179, 246] on input "çanta" at bounding box center [178, 252] width 107 height 12
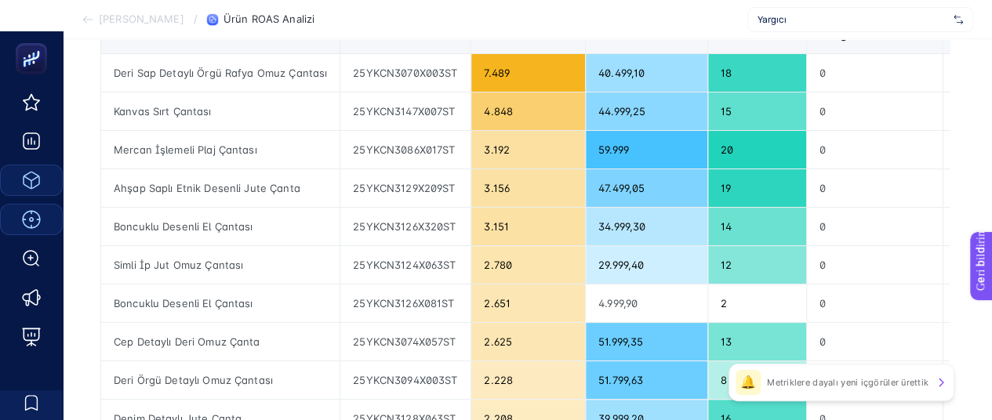
scroll to position [235, 0]
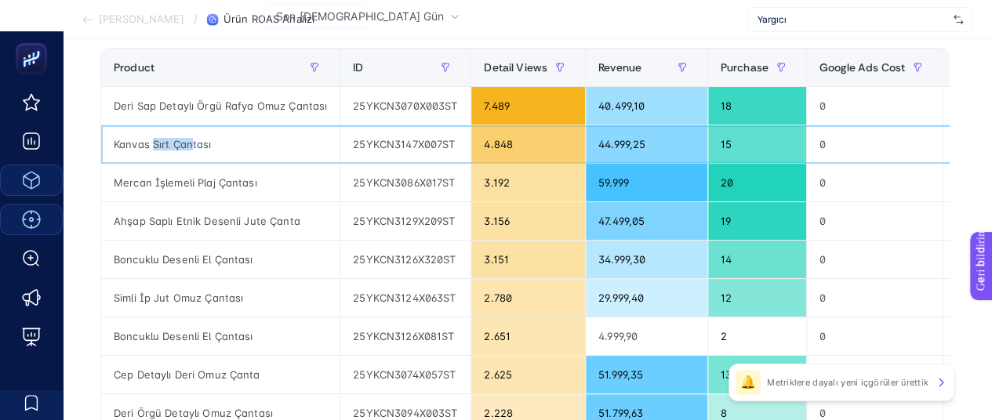
drag, startPoint x: 154, startPoint y: 144, endPoint x: 192, endPoint y: 152, distance: 39.2
click at [192, 152] on div "Kanvas Sırt Çantası" at bounding box center [220, 144] width 238 height 38
click at [187, 150] on div "Kanvas Sırt Çantası" at bounding box center [220, 144] width 238 height 38
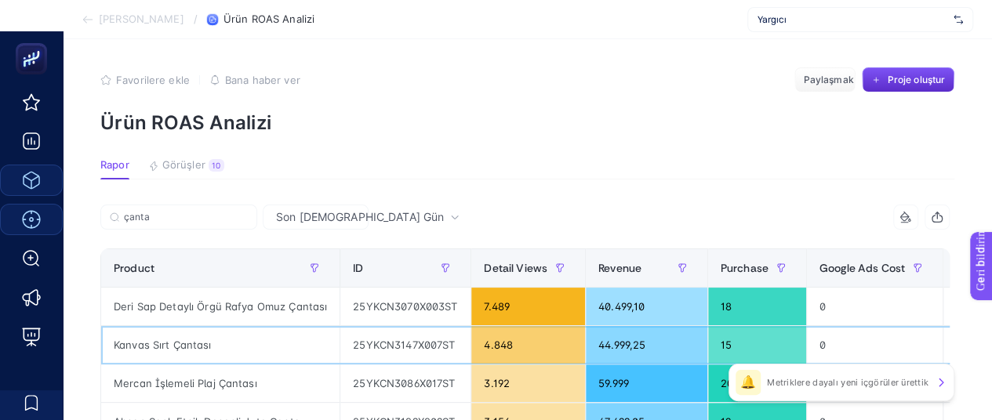
scroll to position [0, 0]
